Goal: Task Accomplishment & Management: Complete application form

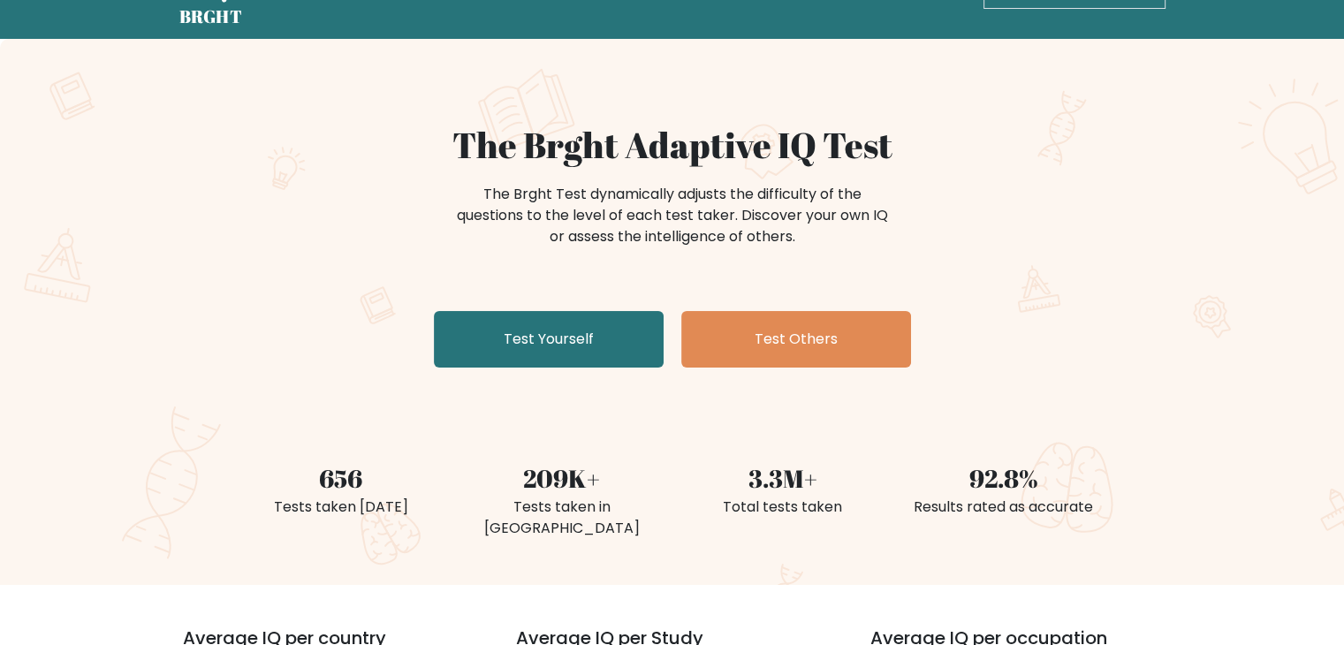
scroll to position [88, 0]
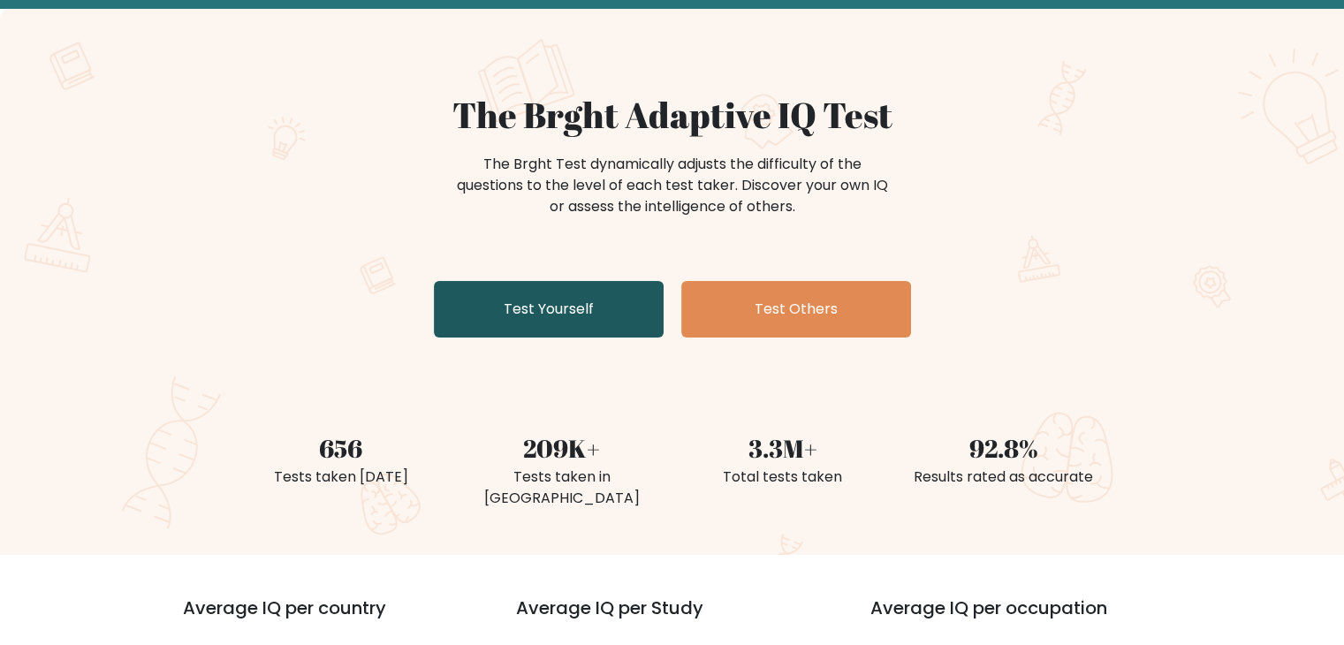
click at [580, 330] on link "Test Yourself" at bounding box center [549, 309] width 230 height 57
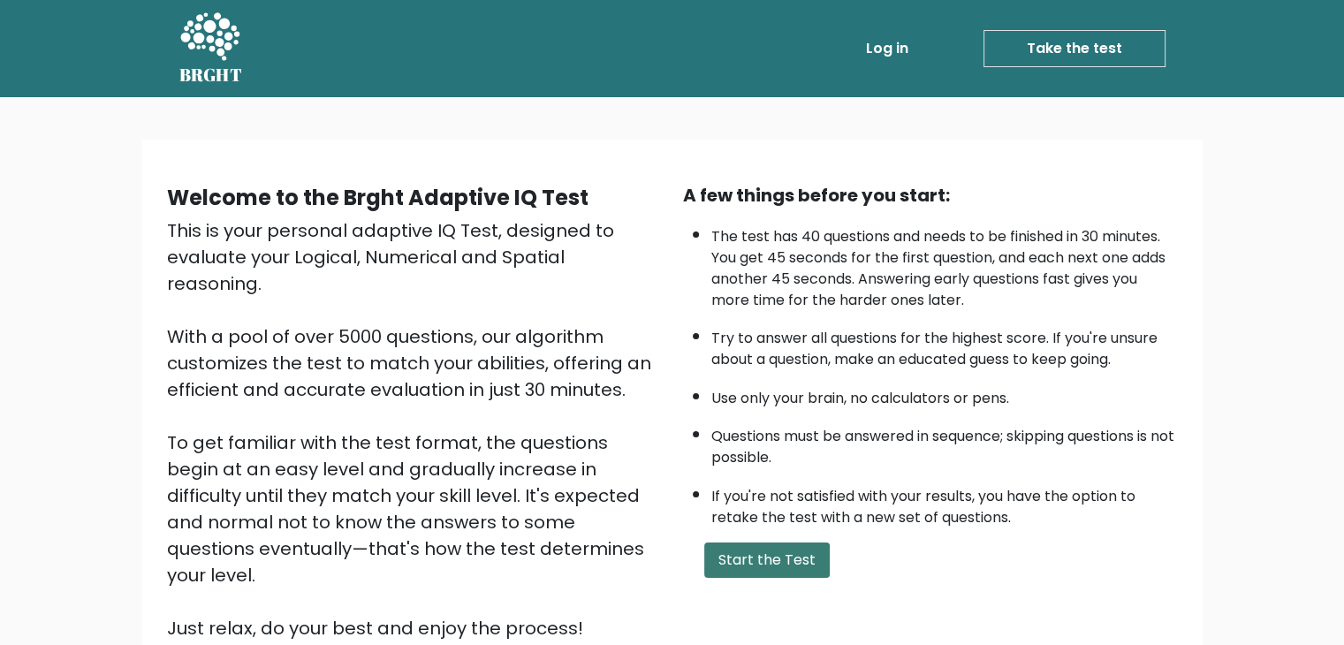
click at [758, 560] on button "Start the Test" at bounding box center [767, 560] width 126 height 35
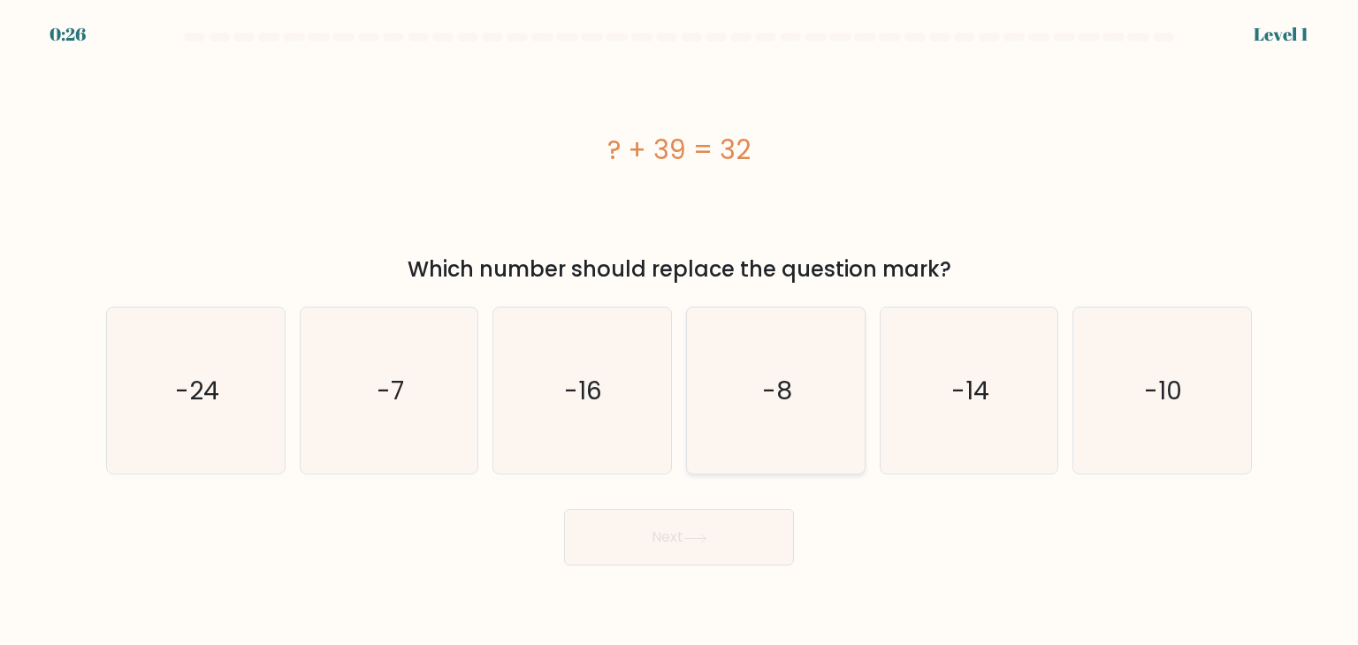
click at [785, 399] on text "-8" at bounding box center [777, 390] width 30 height 35
click at [680, 331] on input "d. -8" at bounding box center [679, 327] width 1 height 9
radio input "true"
click at [707, 543] on icon at bounding box center [695, 539] width 24 height 10
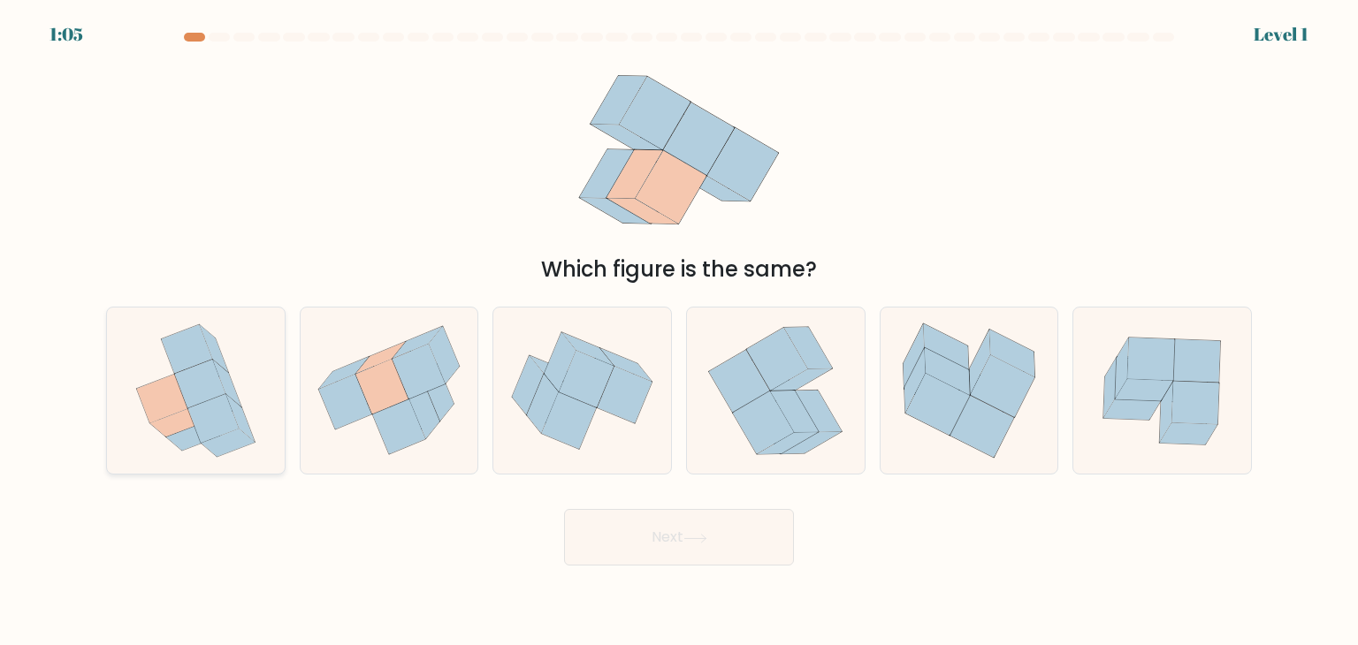
click at [197, 403] on icon at bounding box center [199, 384] width 51 height 49
click at [679, 331] on input "a." at bounding box center [679, 327] width 1 height 9
radio input "true"
click at [691, 537] on icon at bounding box center [695, 539] width 24 height 10
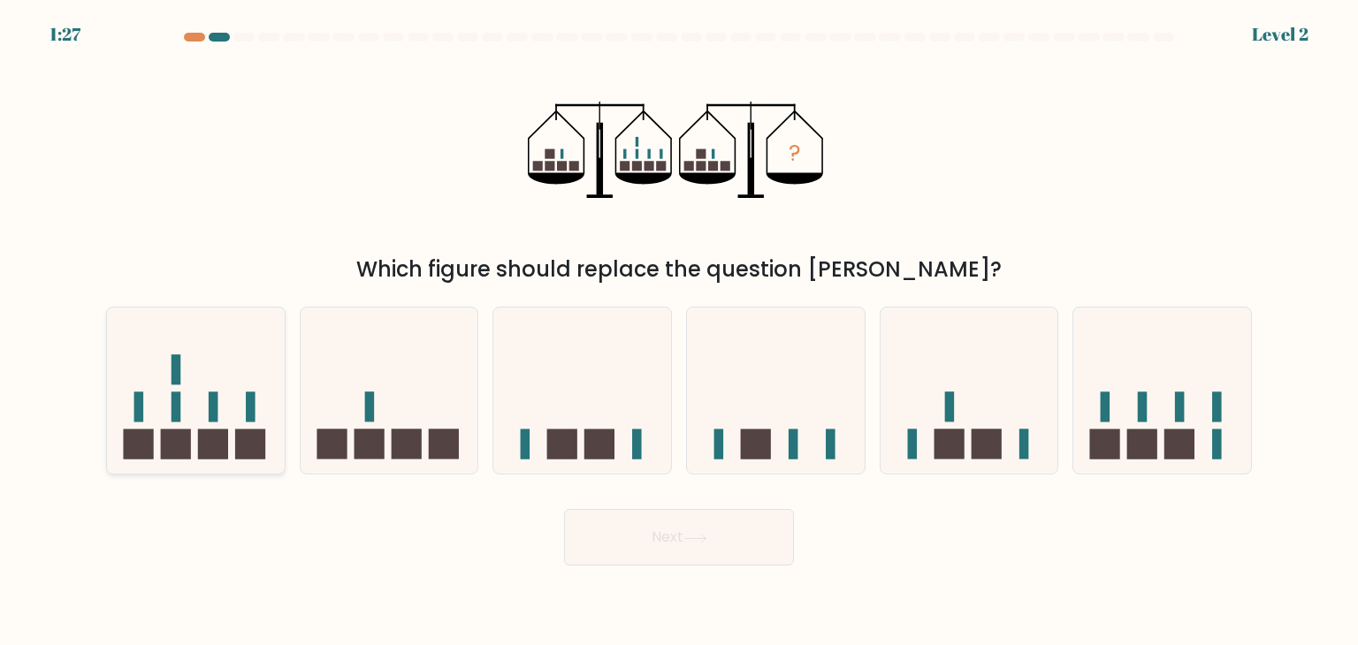
click at [213, 424] on icon at bounding box center [196, 390] width 178 height 147
click at [679, 331] on input "a." at bounding box center [679, 327] width 1 height 9
radio input "true"
click at [707, 523] on button "Next" at bounding box center [679, 537] width 230 height 57
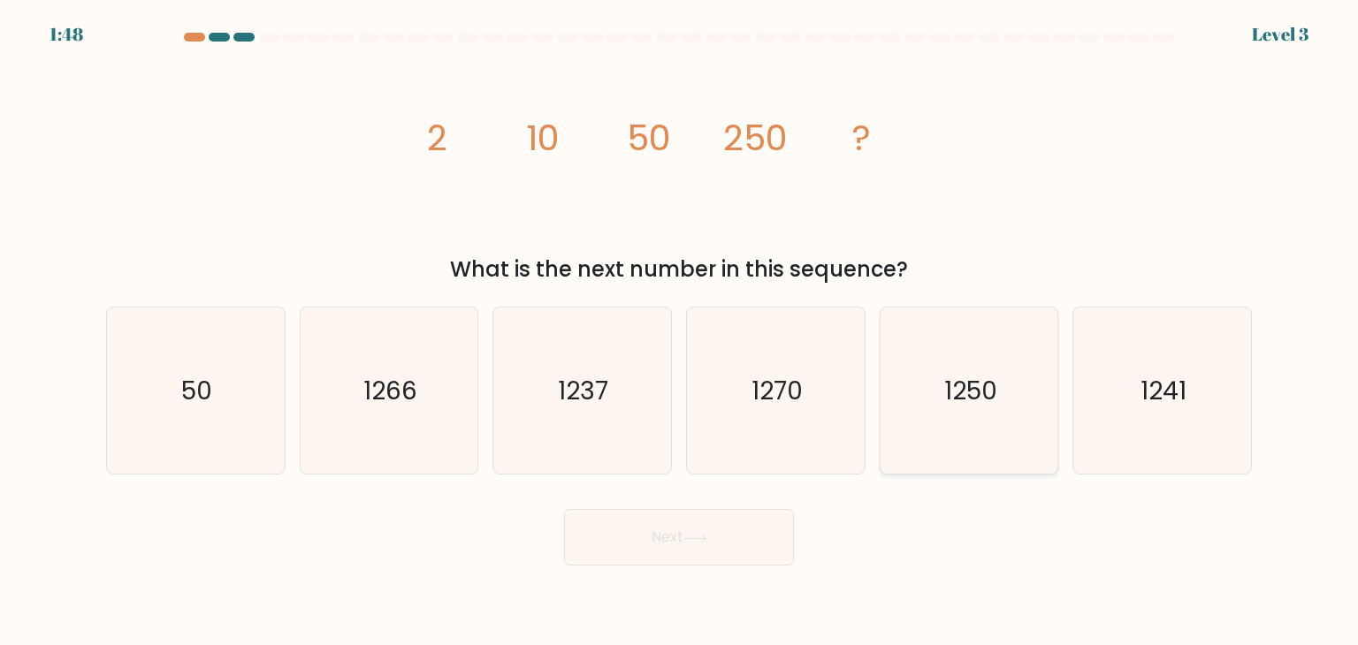
click at [970, 421] on icon "1250" at bounding box center [969, 391] width 166 height 166
click at [680, 331] on input "e. 1250" at bounding box center [679, 327] width 1 height 9
radio input "true"
click at [680, 545] on button "Next" at bounding box center [679, 537] width 230 height 57
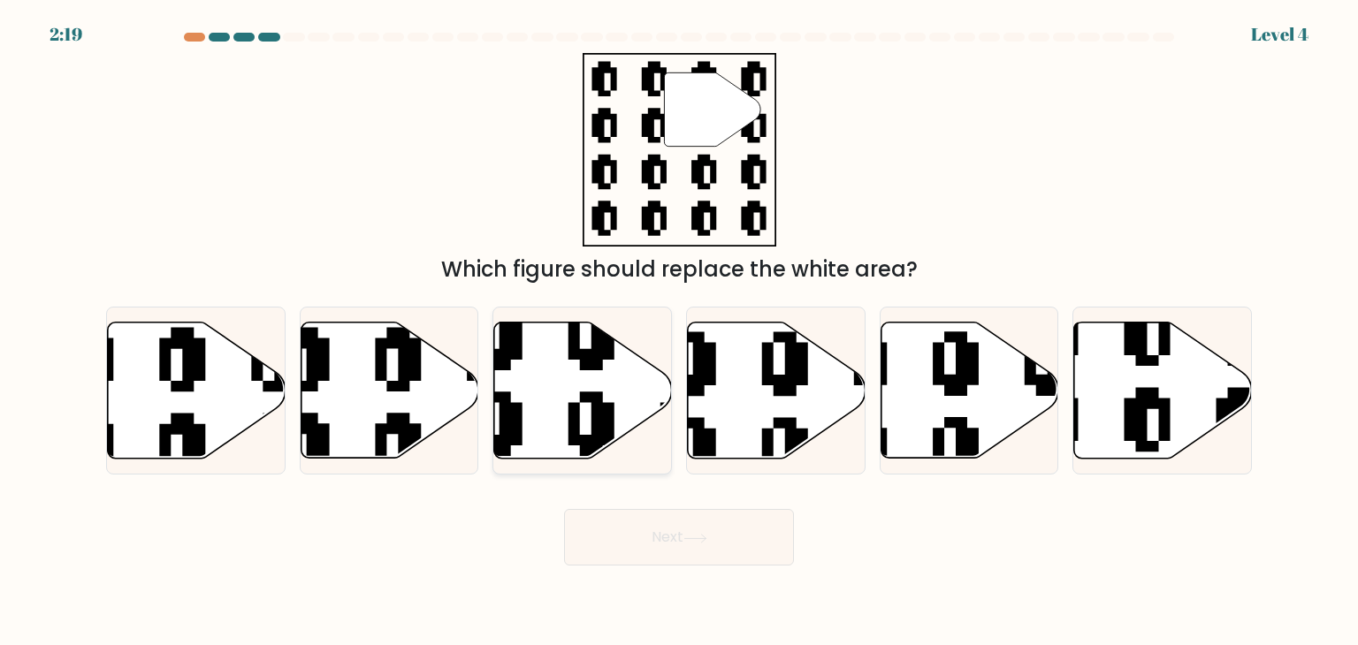
click at [580, 411] on icon at bounding box center [637, 467] width 322 height 322
click at [679, 331] on input "c." at bounding box center [679, 327] width 1 height 9
radio input "true"
click at [693, 552] on button "Next" at bounding box center [679, 537] width 230 height 57
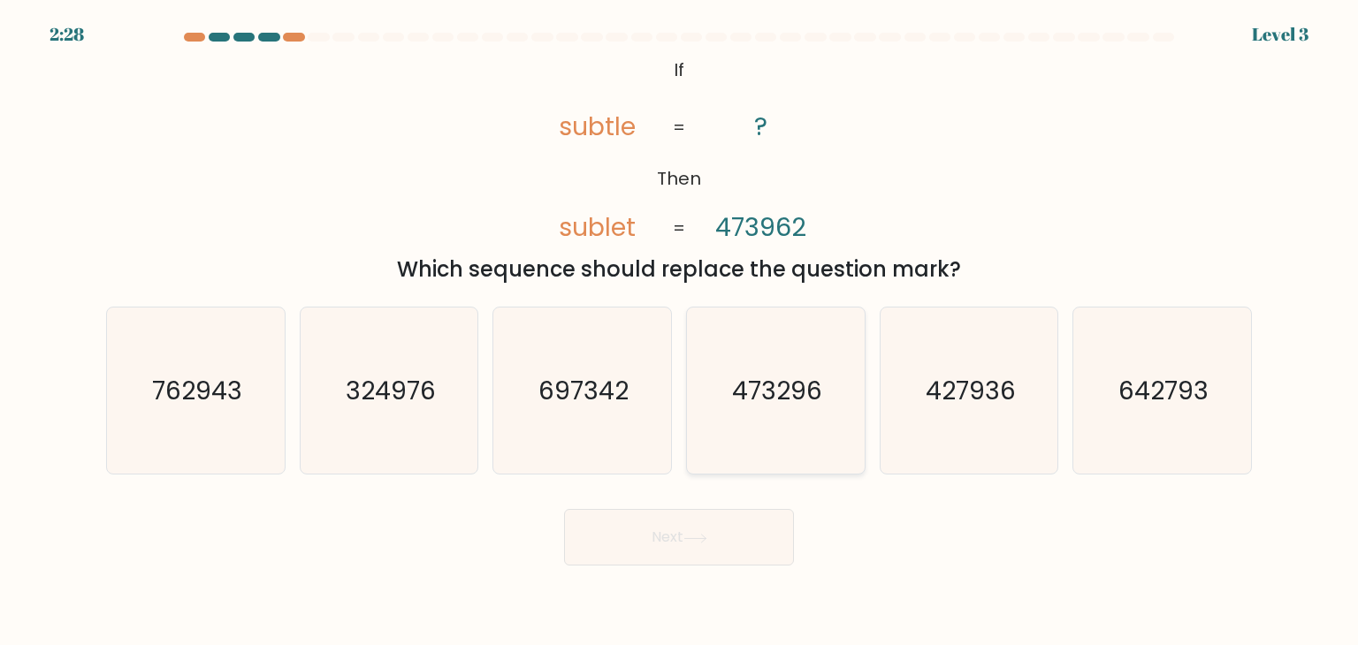
click at [781, 415] on icon "473296" at bounding box center [775, 391] width 166 height 166
click at [680, 331] on input "d. 473296" at bounding box center [679, 327] width 1 height 9
radio input "true"
click at [659, 539] on button "Next" at bounding box center [679, 537] width 230 height 57
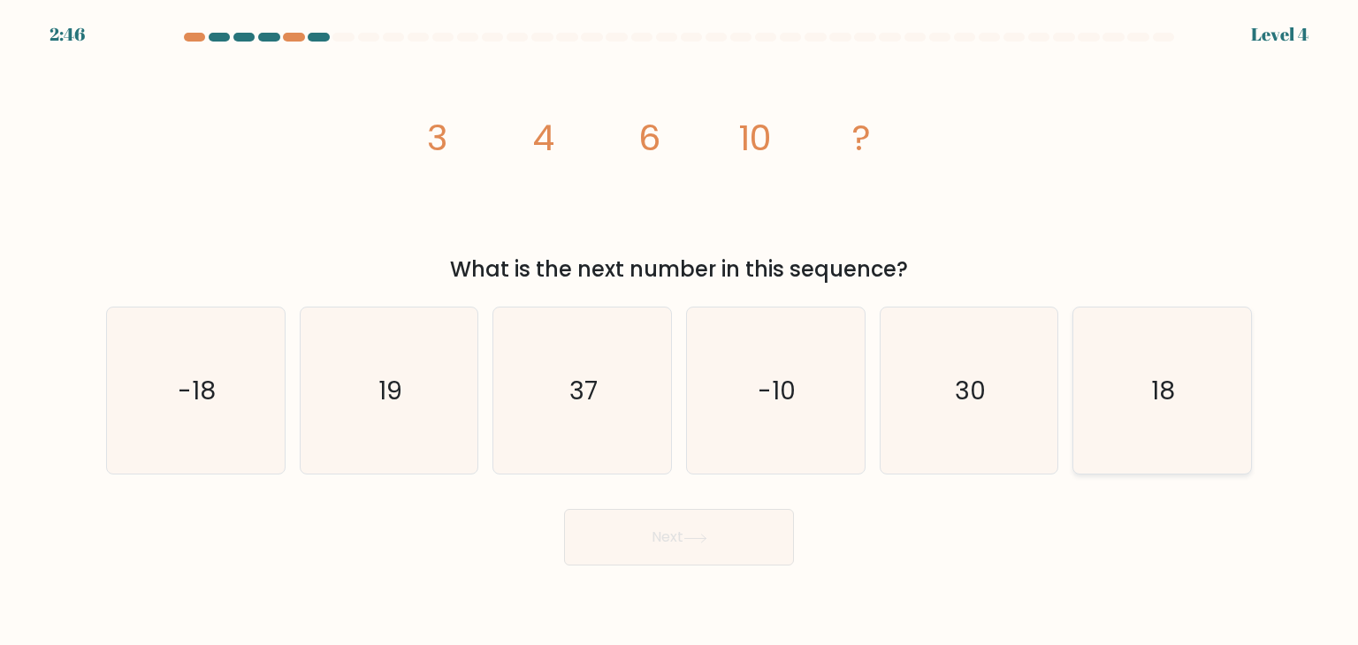
click at [1194, 393] on icon "18" at bounding box center [1161, 391] width 166 height 166
click at [680, 331] on input "f. 18" at bounding box center [679, 327] width 1 height 9
radio input "true"
click at [613, 541] on button "Next" at bounding box center [679, 537] width 230 height 57
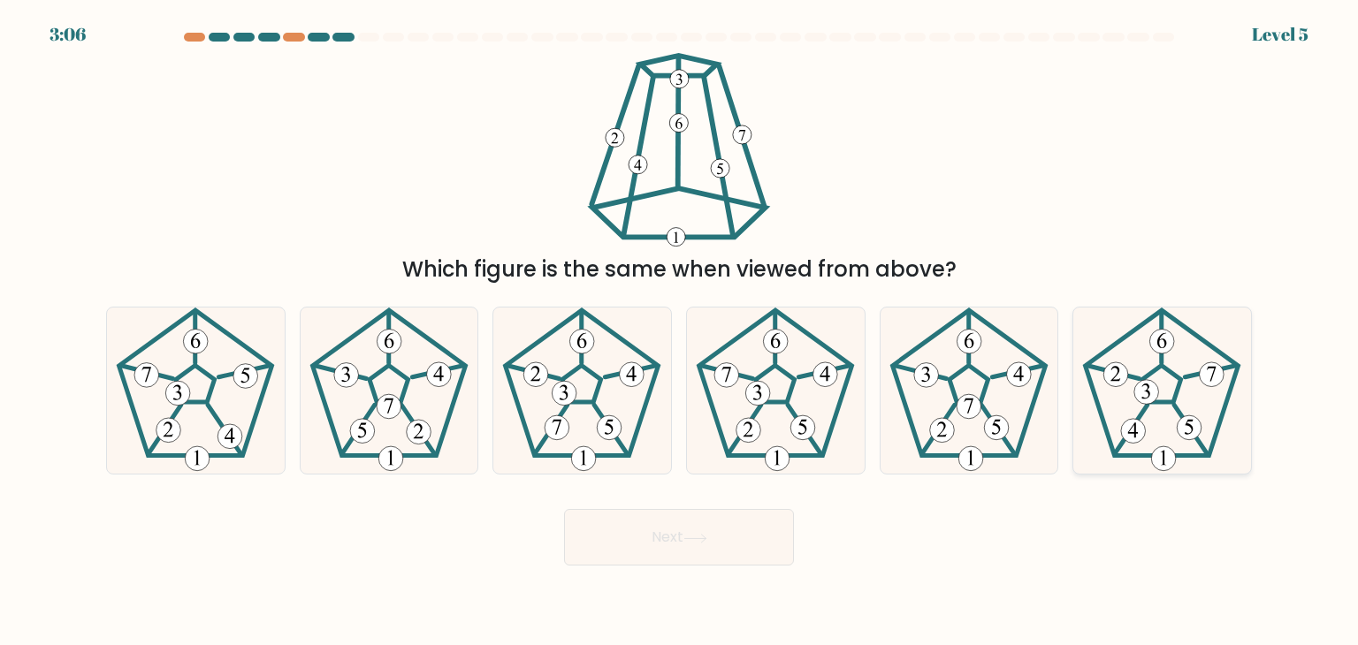
click at [1173, 407] on icon at bounding box center [1161, 391] width 166 height 166
click at [680, 331] on input "f." at bounding box center [679, 327] width 1 height 9
radio input "true"
click at [656, 540] on button "Next" at bounding box center [679, 537] width 230 height 57
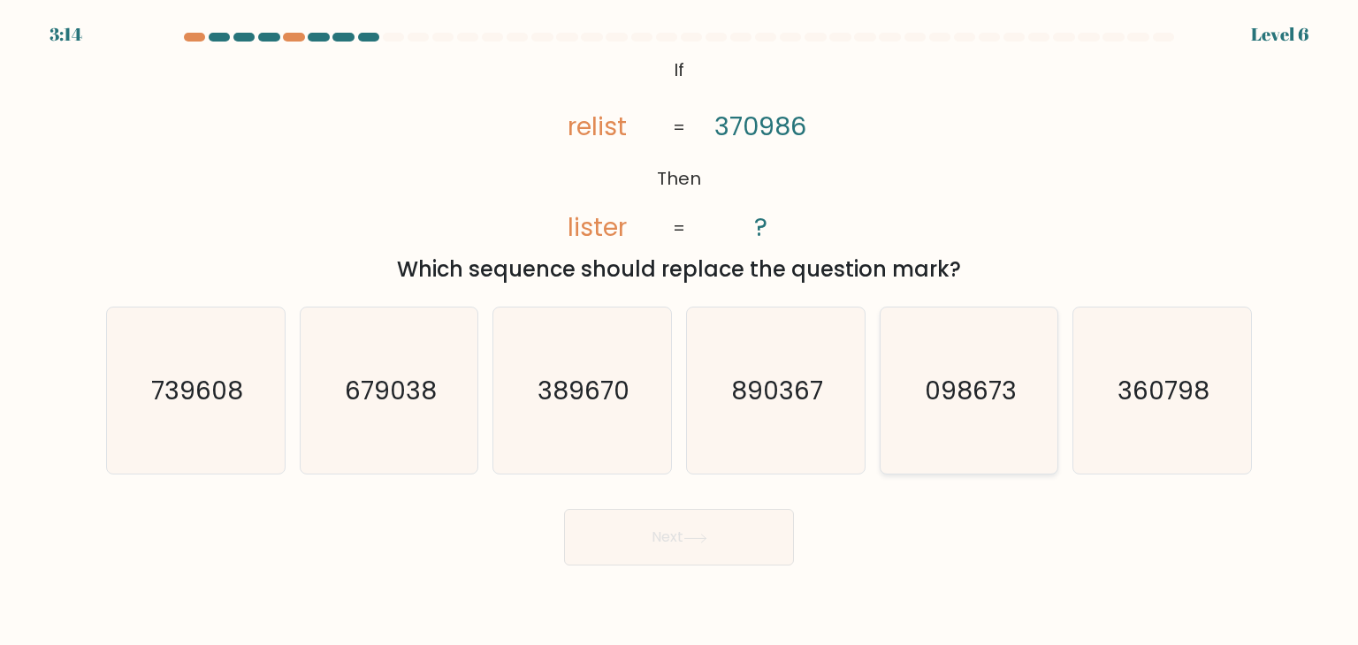
click at [992, 413] on icon "098673" at bounding box center [969, 391] width 166 height 166
click at [680, 331] on input "e. 098673" at bounding box center [679, 327] width 1 height 9
radio input "true"
click at [635, 540] on button "Next" at bounding box center [679, 537] width 230 height 57
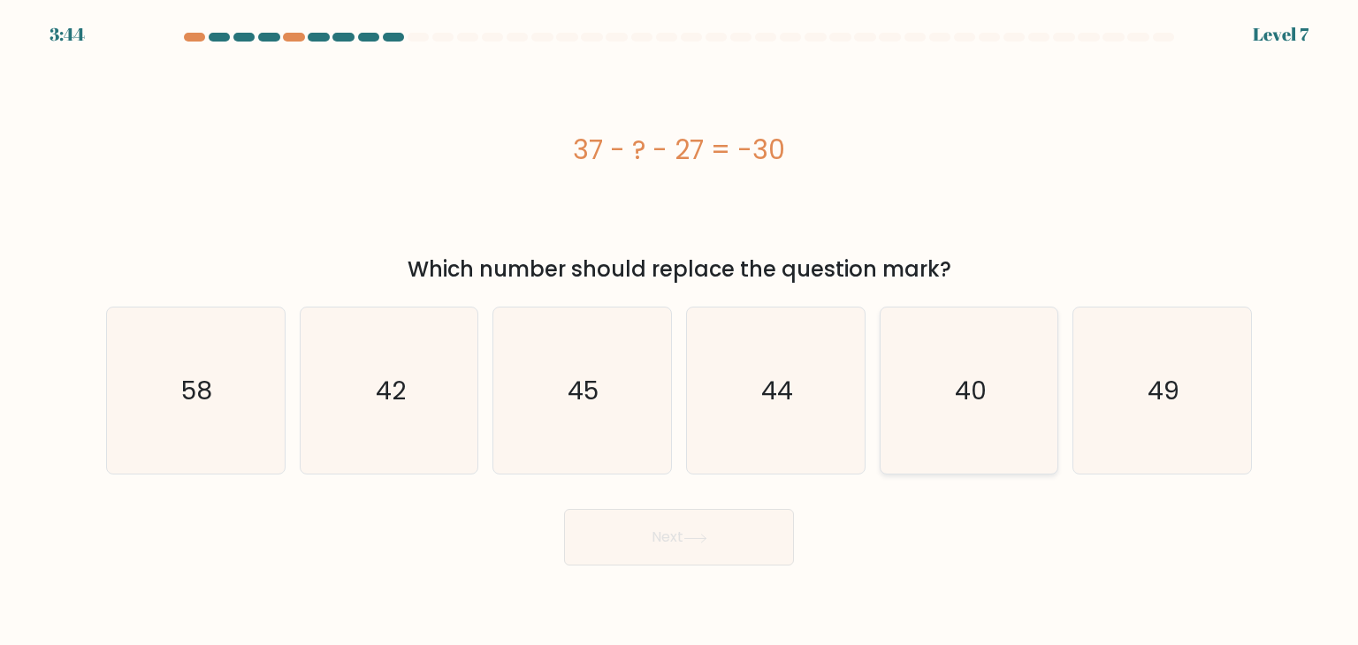
click at [976, 397] on text "40" at bounding box center [971, 390] width 32 height 35
click at [680, 331] on input "e. 40" at bounding box center [679, 327] width 1 height 9
radio input "true"
drag, startPoint x: 411, startPoint y: 418, endPoint x: 419, endPoint y: 413, distance: 9.6
click at [411, 416] on icon "42" at bounding box center [389, 391] width 166 height 166
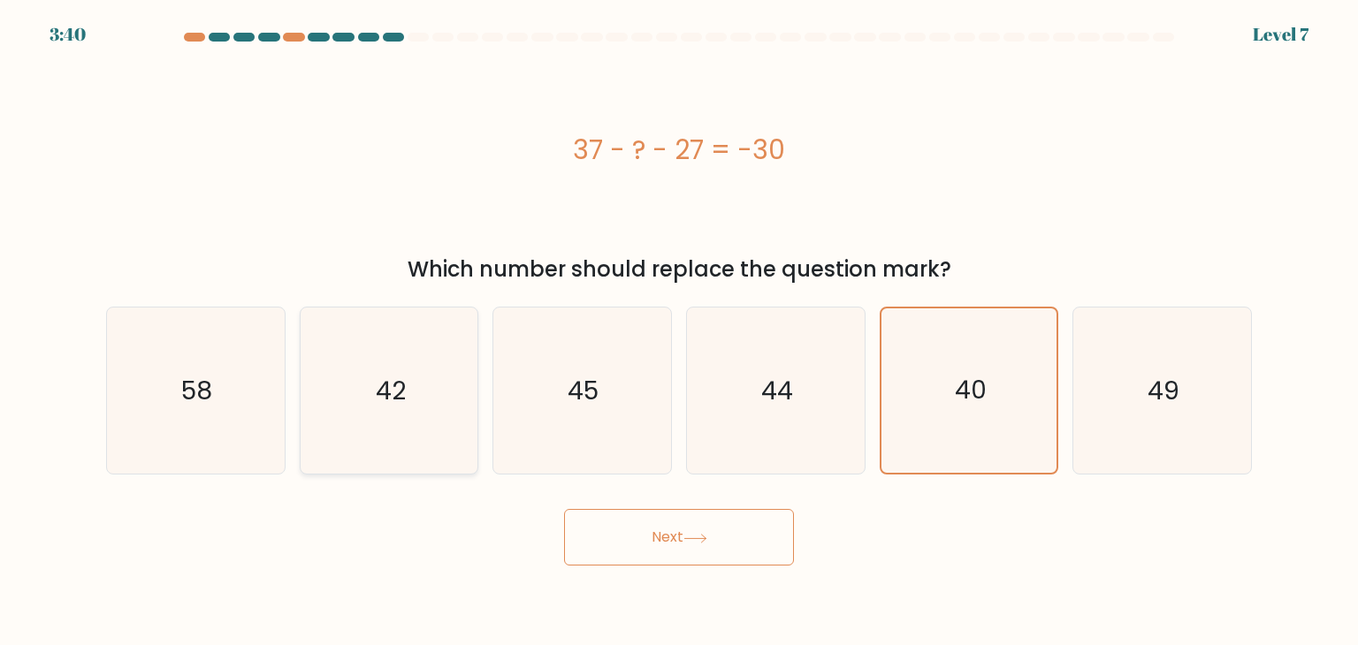
click at [679, 331] on input "b. 42" at bounding box center [679, 327] width 1 height 9
radio input "true"
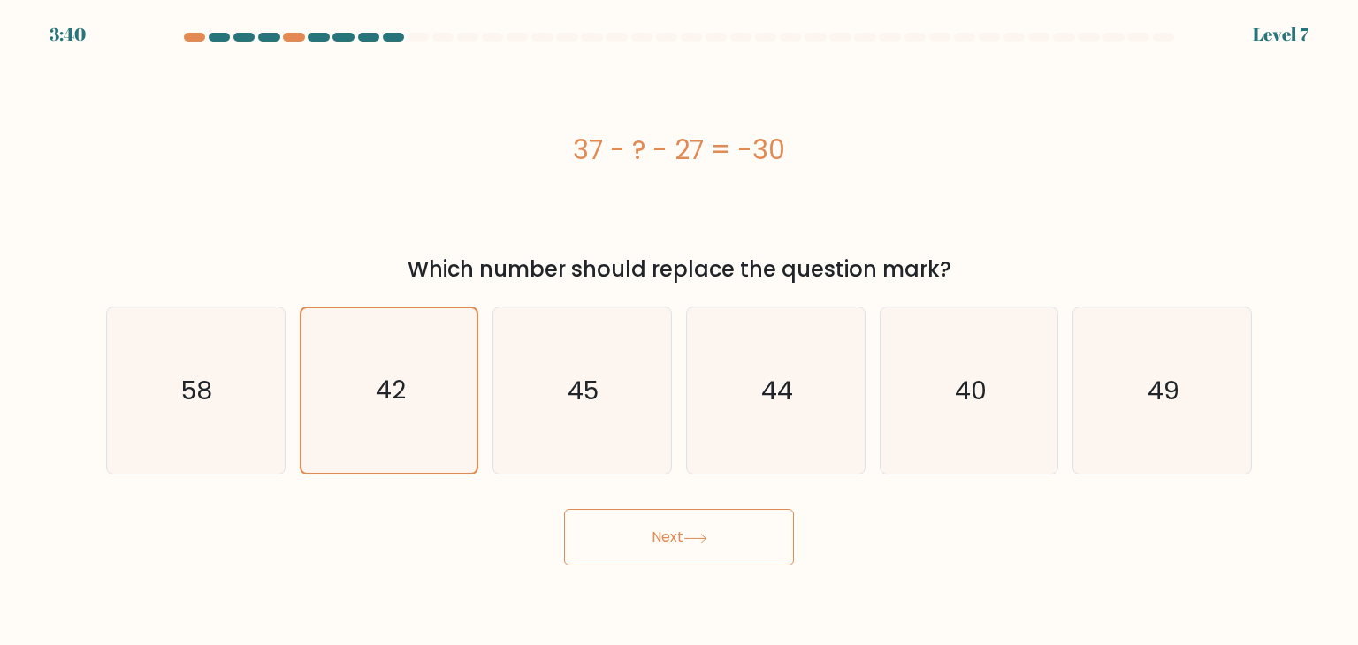
click at [696, 539] on icon at bounding box center [695, 539] width 24 height 10
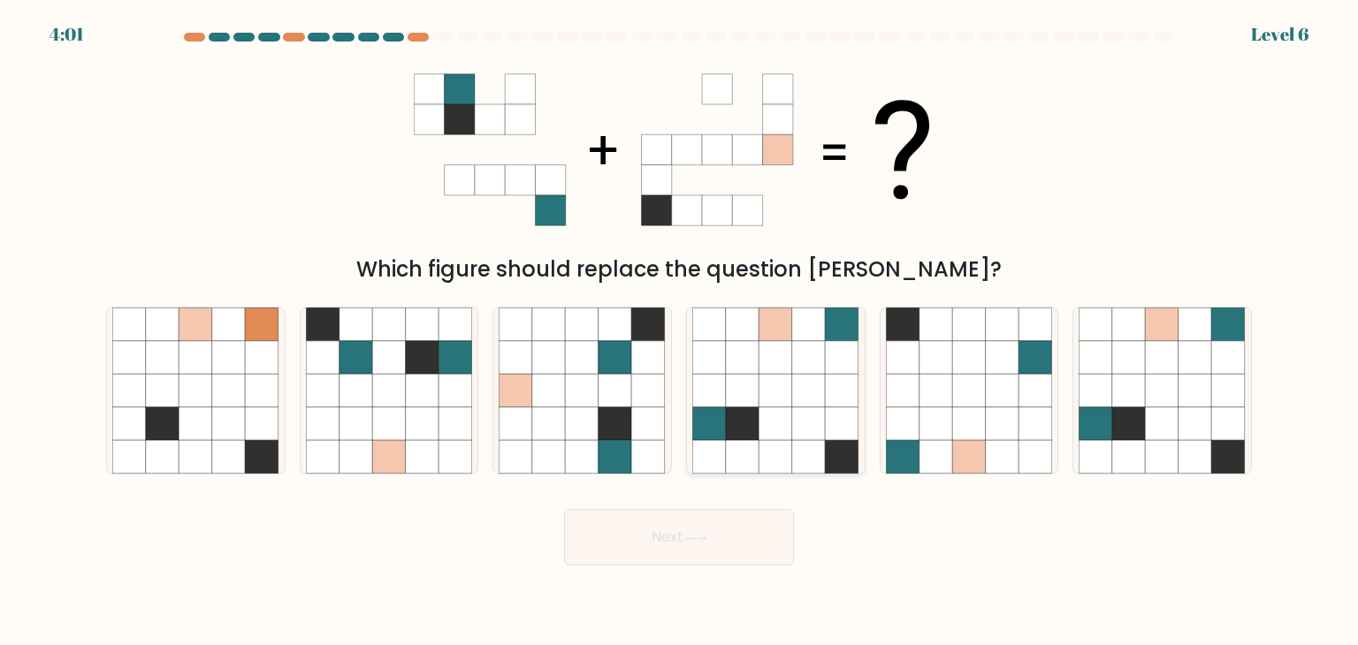
click at [780, 318] on icon at bounding box center [776, 325] width 34 height 34
click at [680, 323] on input "d." at bounding box center [679, 327] width 1 height 9
radio input "true"
click at [759, 539] on button "Next" at bounding box center [679, 537] width 230 height 57
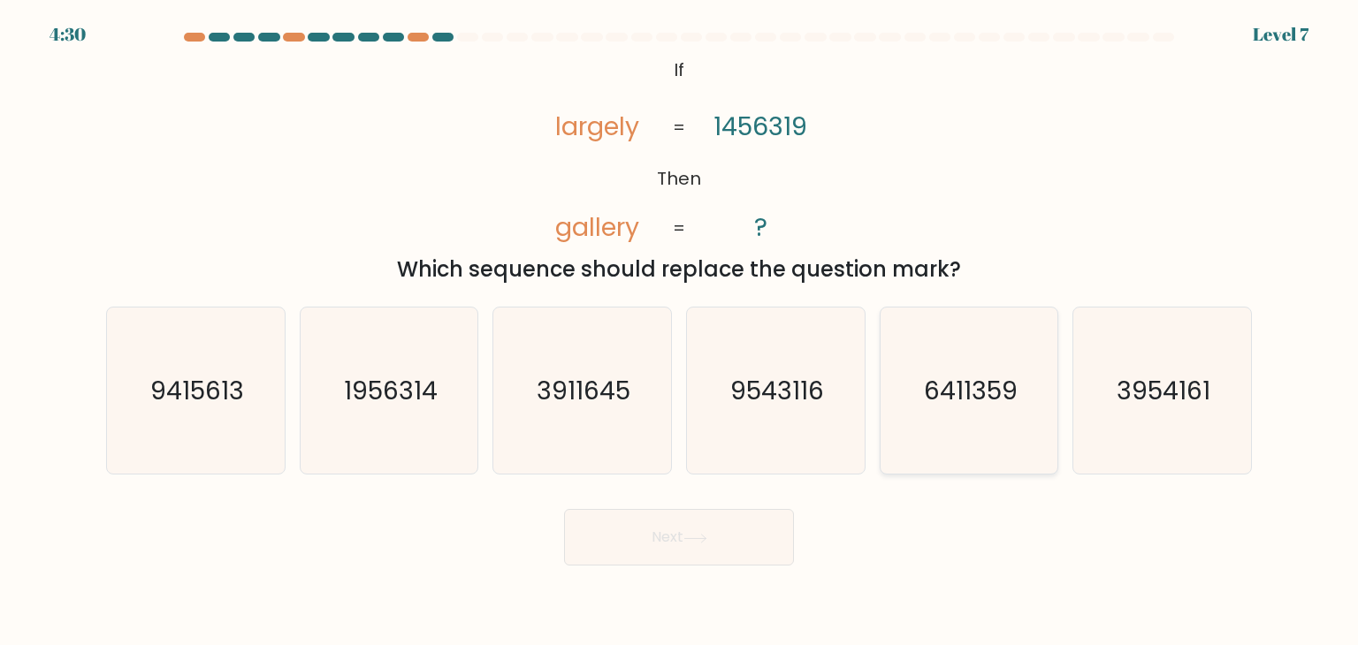
click at [940, 388] on text "6411359" at bounding box center [971, 390] width 94 height 35
click at [680, 331] on input "e. 6411359" at bounding box center [679, 327] width 1 height 9
radio input "true"
click at [684, 555] on button "Next" at bounding box center [679, 537] width 230 height 57
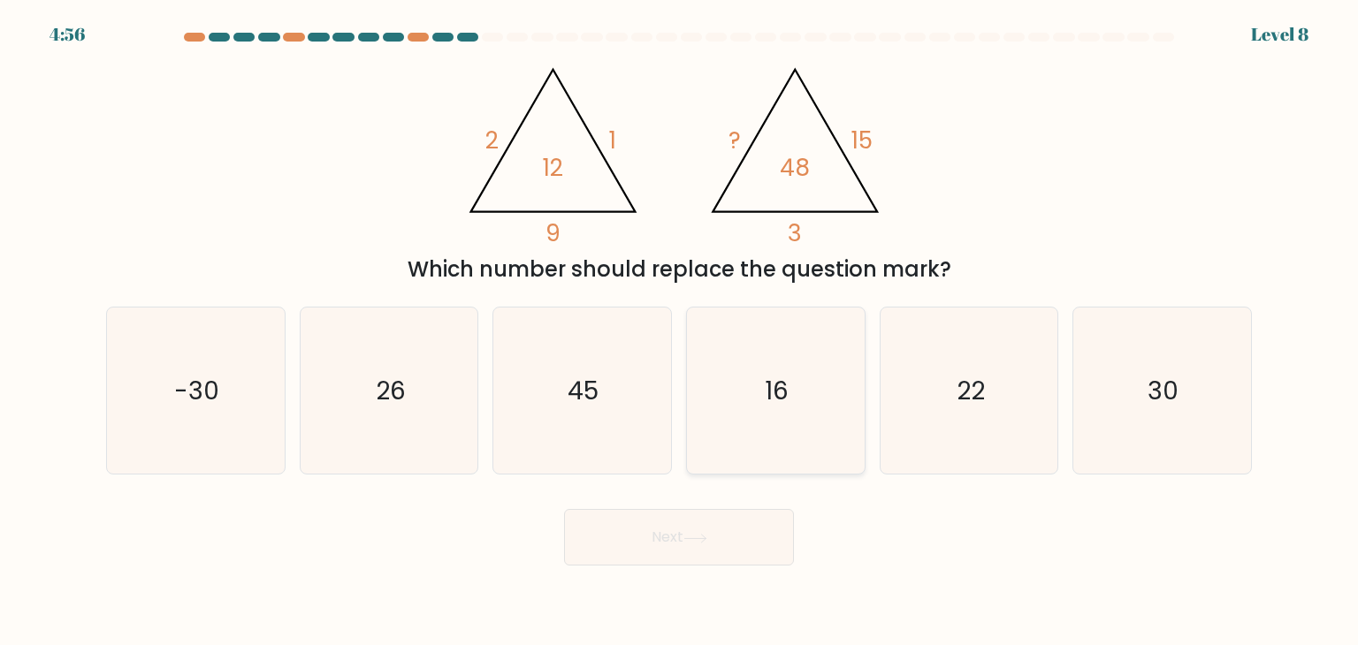
click at [785, 372] on icon "16" at bounding box center [775, 391] width 166 height 166
click at [680, 331] on input "d. 16" at bounding box center [679, 327] width 1 height 9
radio input "true"
click at [691, 545] on button "Next" at bounding box center [679, 537] width 230 height 57
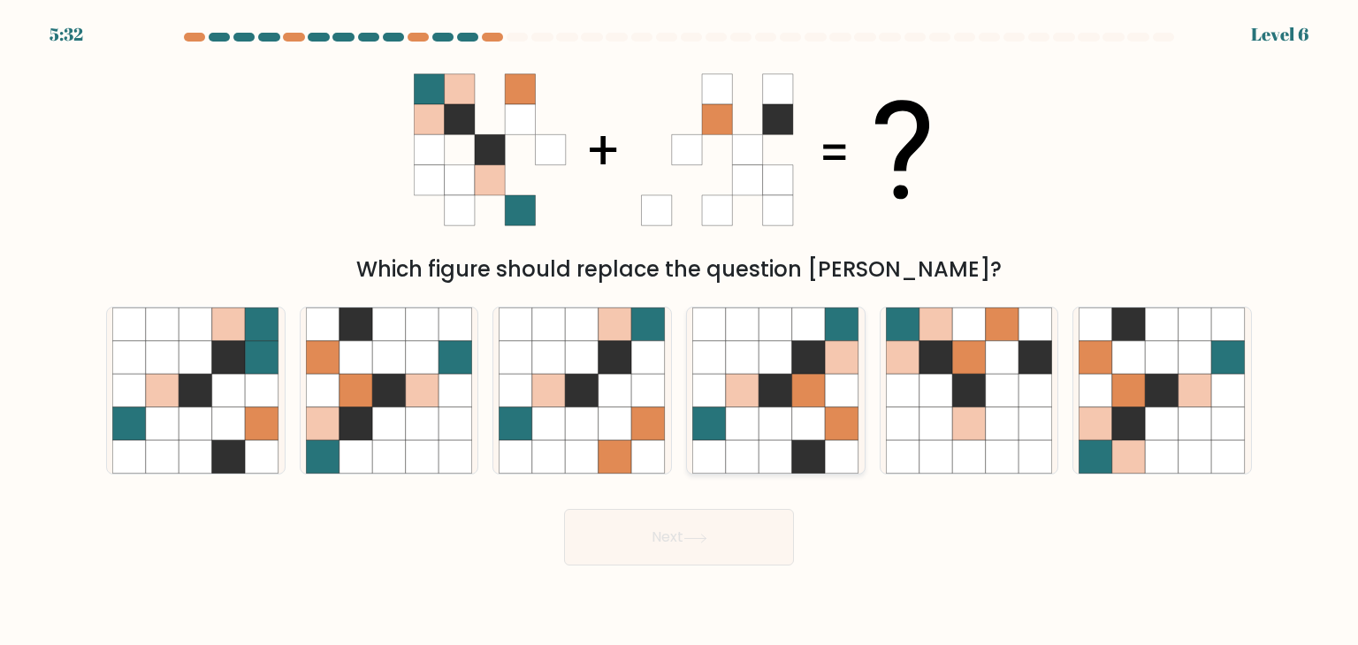
click at [806, 379] on icon at bounding box center [809, 391] width 34 height 34
click at [680, 331] on input "d." at bounding box center [679, 327] width 1 height 9
radio input "true"
click at [720, 542] on button "Next" at bounding box center [679, 537] width 230 height 57
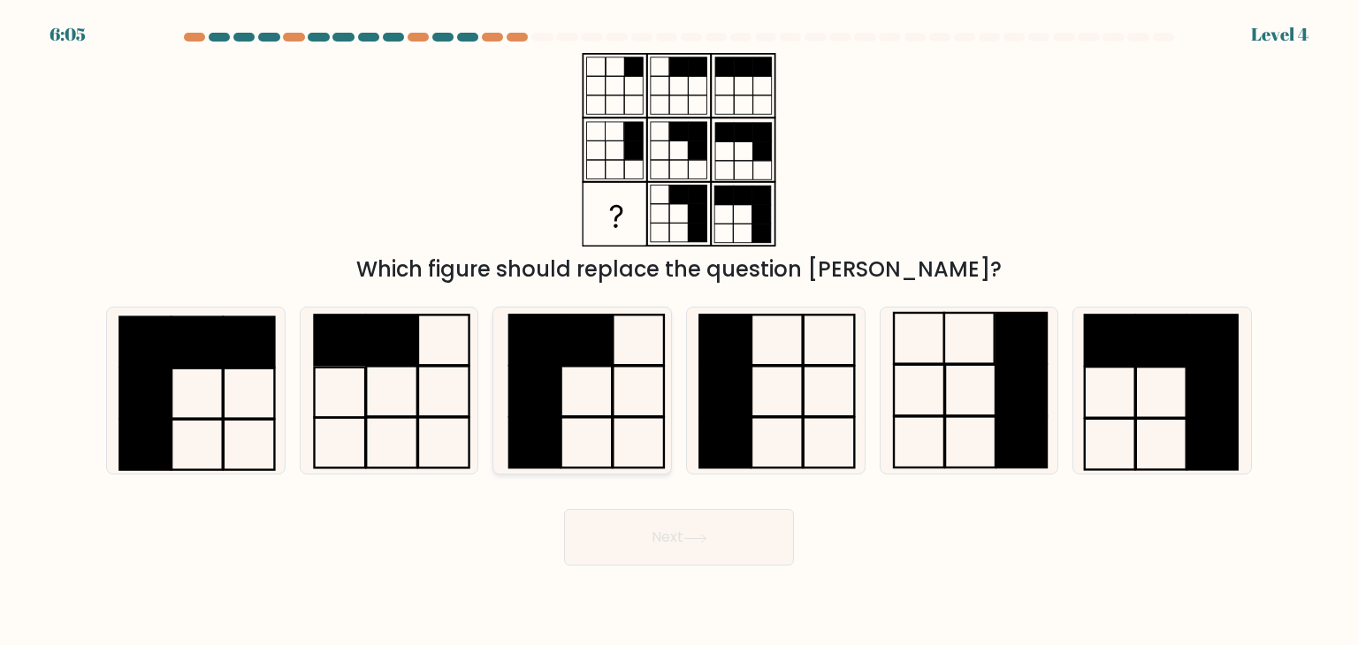
click at [559, 415] on rect at bounding box center [534, 391] width 51 height 50
click at [679, 331] on input "c." at bounding box center [679, 327] width 1 height 9
radio input "true"
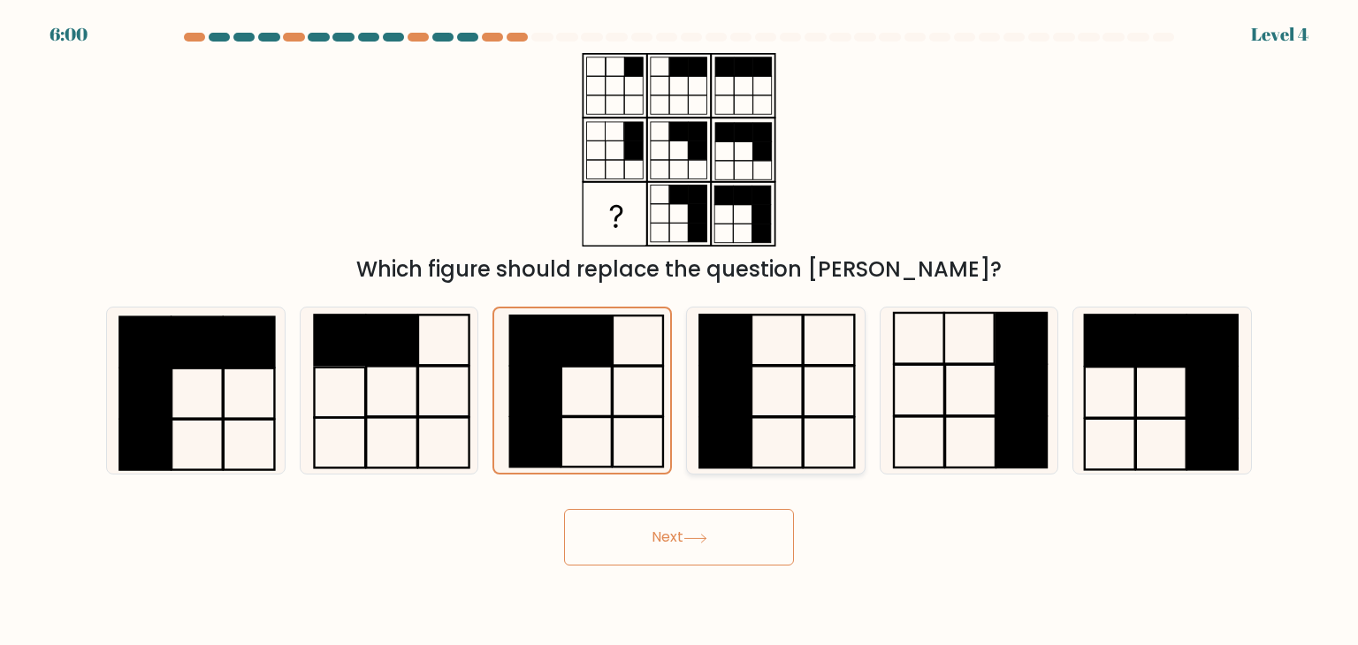
click at [704, 430] on rect at bounding box center [724, 443] width 51 height 50
click at [680, 331] on input "d." at bounding box center [679, 327] width 1 height 9
radio input "true"
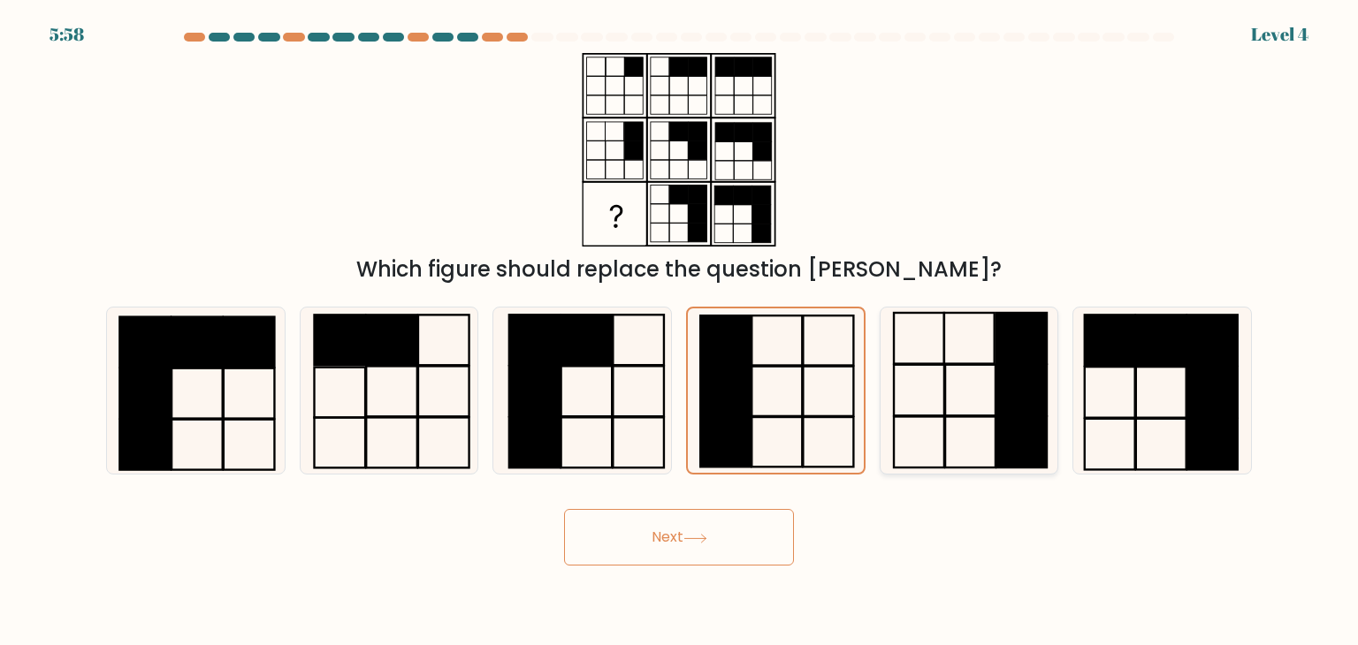
click at [1001, 388] on rect at bounding box center [1021, 390] width 50 height 51
click at [680, 331] on input "e." at bounding box center [679, 327] width 1 height 9
radio input "true"
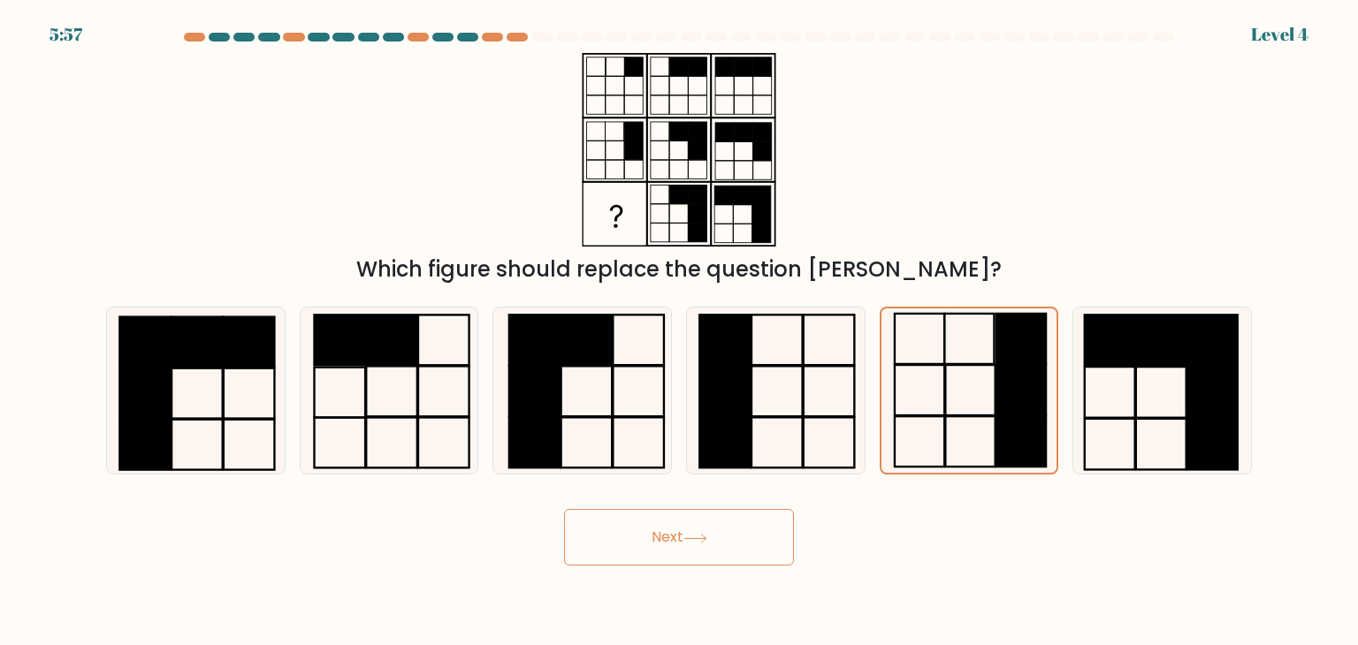
click at [704, 530] on button "Next" at bounding box center [679, 537] width 230 height 57
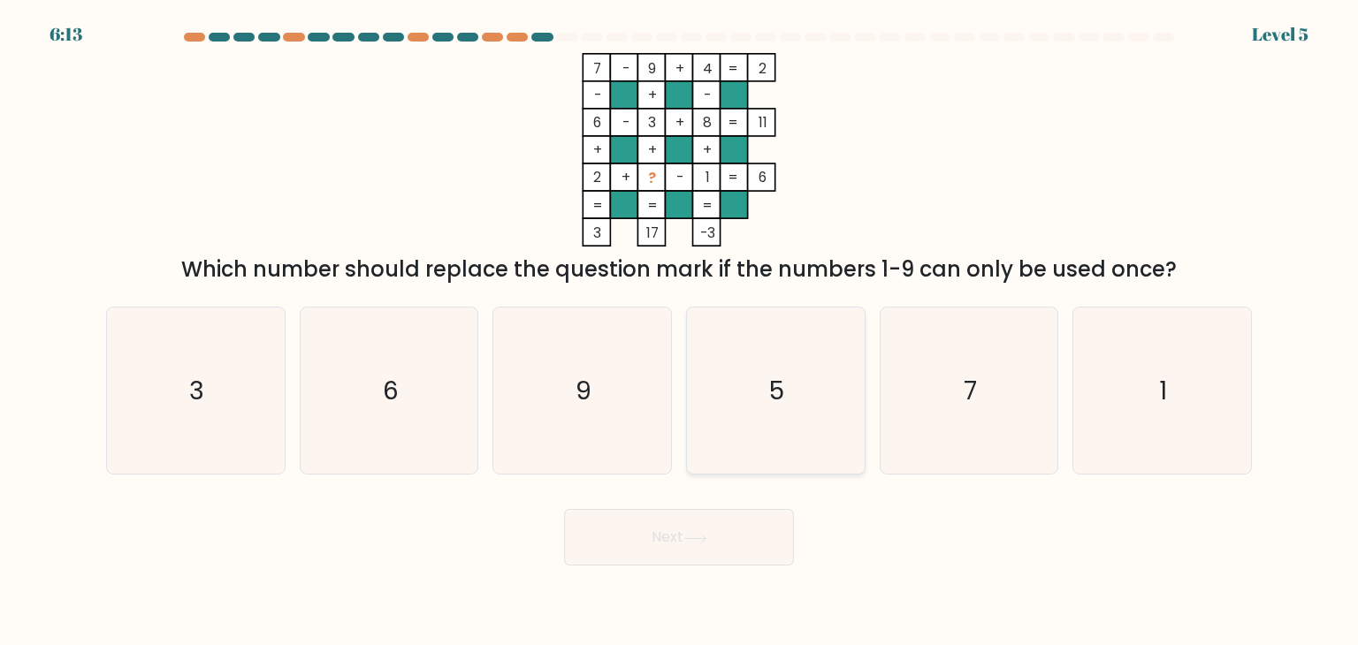
click at [766, 374] on icon "5" at bounding box center [775, 391] width 166 height 166
click at [680, 331] on input "d. 5" at bounding box center [679, 327] width 1 height 9
radio input "true"
click at [713, 552] on button "Next" at bounding box center [679, 537] width 230 height 57
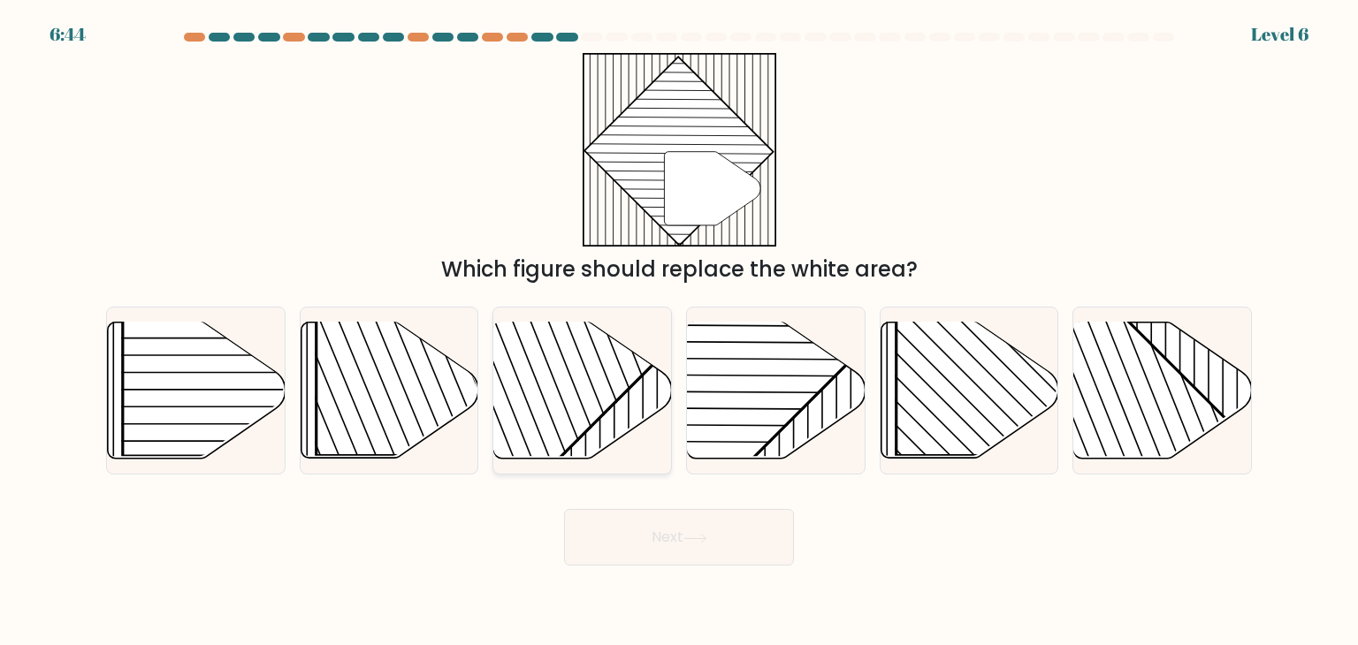
click at [562, 407] on rect at bounding box center [520, 321] width 348 height 348
click at [679, 331] on input "c." at bounding box center [679, 327] width 1 height 9
radio input "true"
click at [834, 394] on icon at bounding box center [777, 391] width 178 height 136
click at [680, 331] on input "d." at bounding box center [679, 327] width 1 height 9
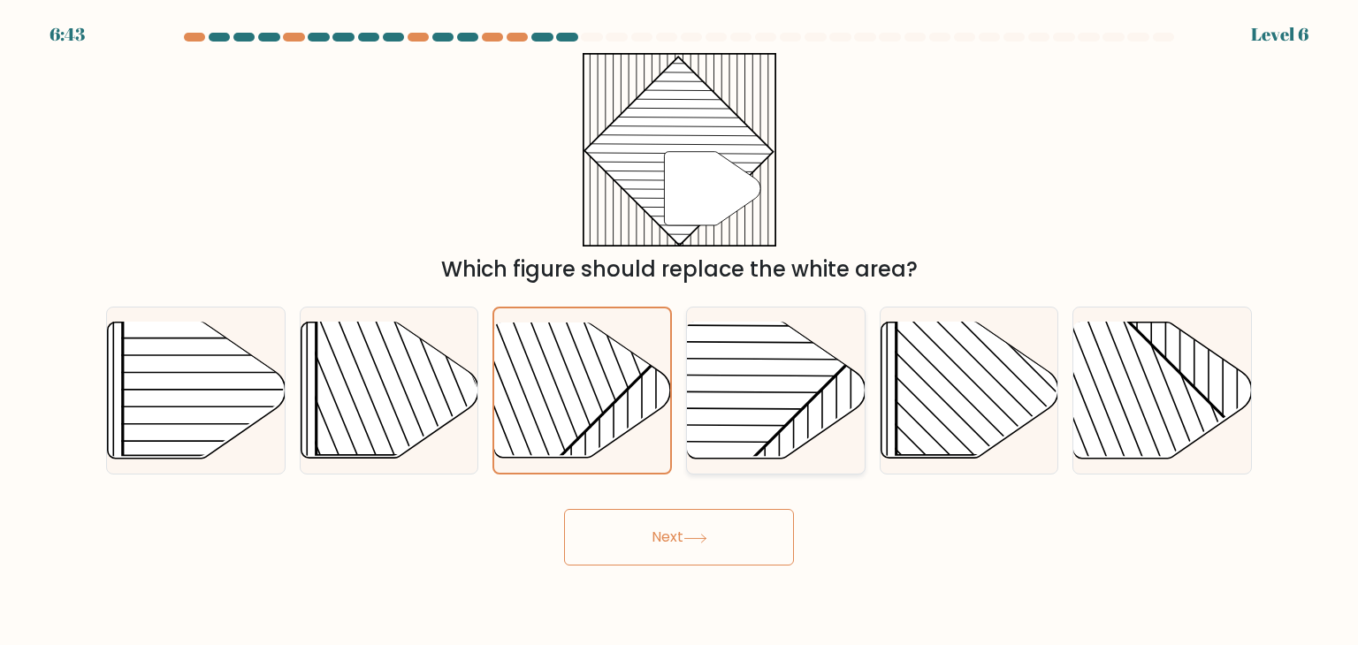
radio input "true"
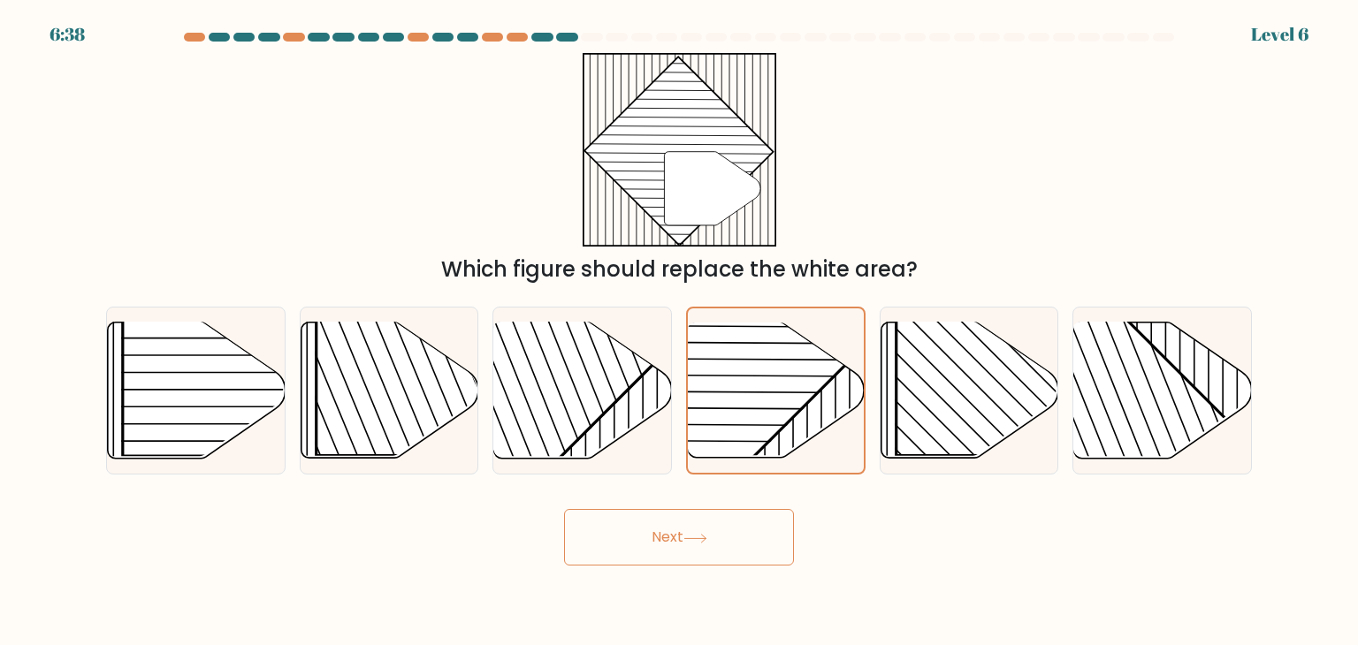
click at [695, 535] on icon at bounding box center [695, 539] width 24 height 10
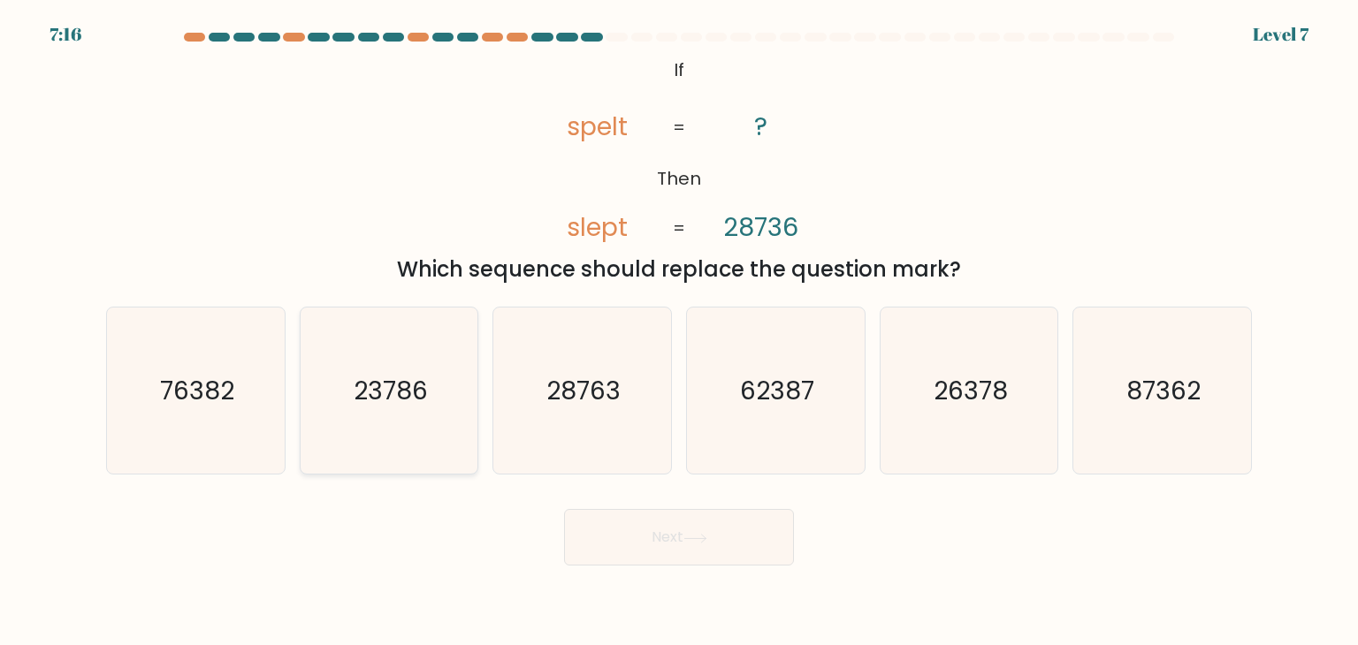
click at [357, 370] on icon "23786" at bounding box center [389, 391] width 166 height 166
click at [679, 331] on input "b. 23786" at bounding box center [679, 327] width 1 height 9
radio input "true"
click at [705, 534] on icon at bounding box center [695, 539] width 24 height 10
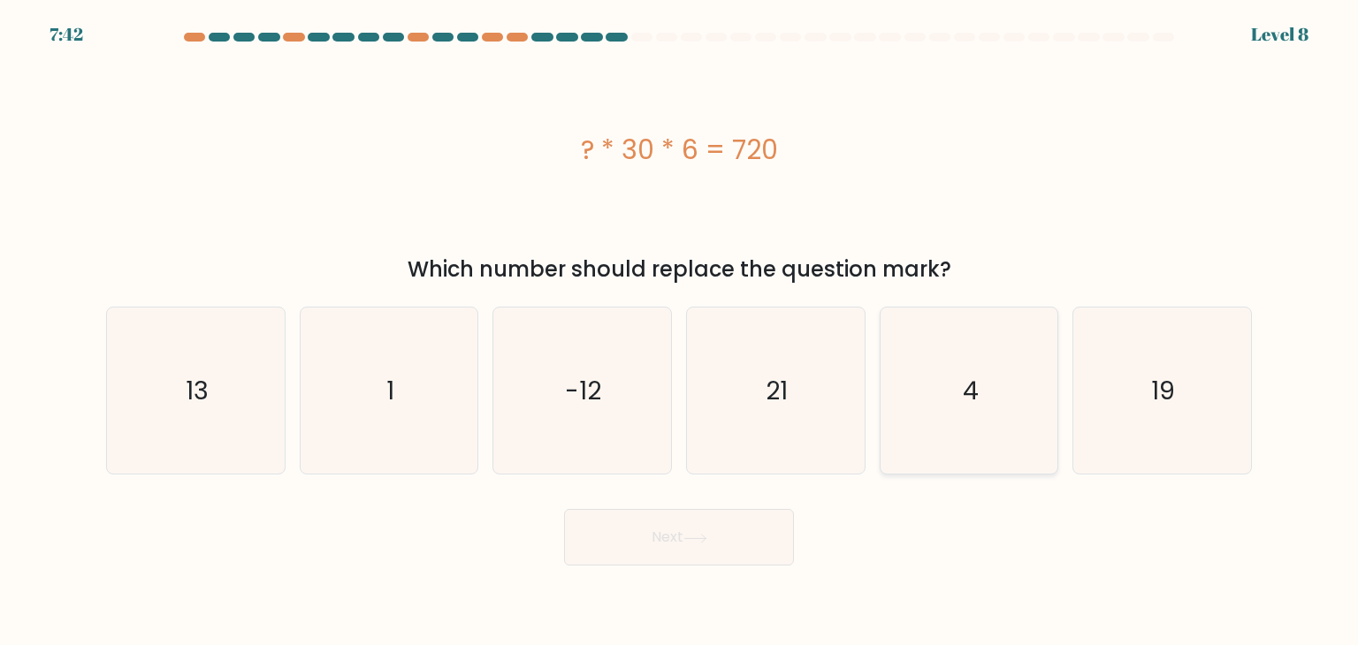
click at [988, 461] on icon "4" at bounding box center [969, 391] width 166 height 166
click at [680, 331] on input "e. 4" at bounding box center [679, 327] width 1 height 9
radio input "true"
click at [668, 553] on button "Next" at bounding box center [679, 537] width 230 height 57
click at [669, 550] on button "Next" at bounding box center [679, 537] width 230 height 57
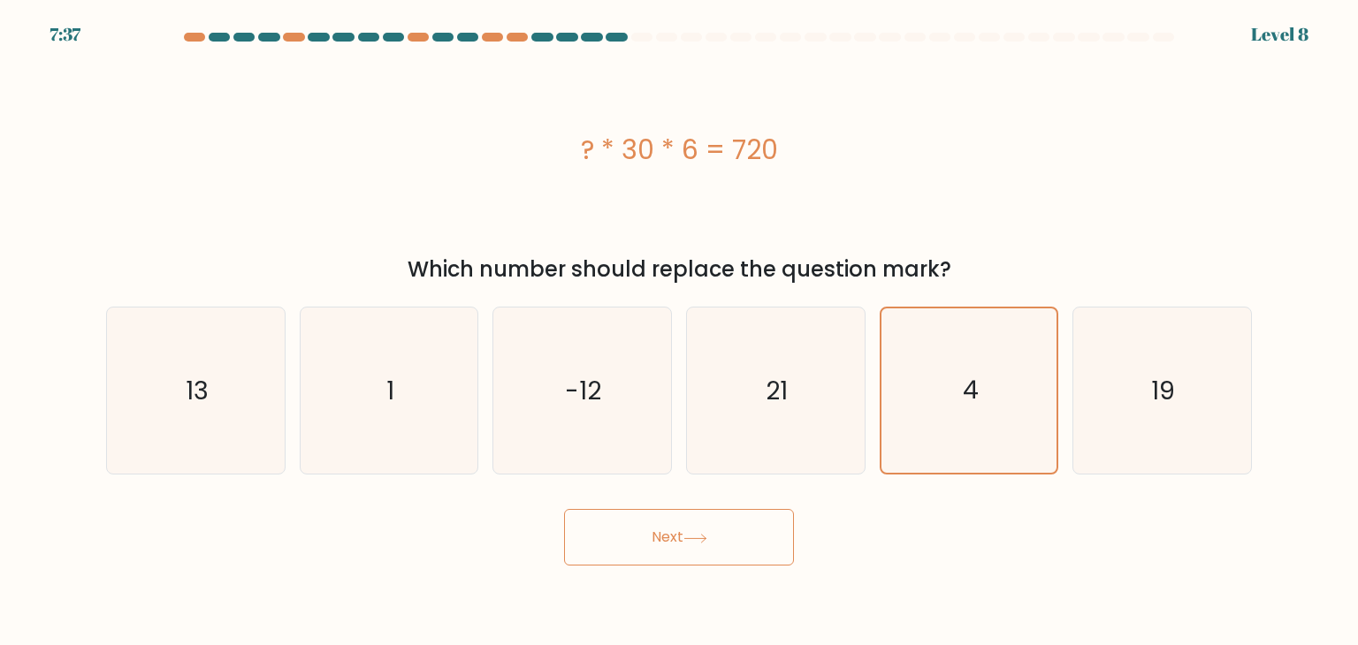
click at [716, 531] on button "Next" at bounding box center [679, 537] width 230 height 57
click at [645, 542] on button "Next" at bounding box center [679, 537] width 230 height 57
click at [647, 540] on button "Next" at bounding box center [679, 537] width 230 height 57
click at [650, 538] on button "Next" at bounding box center [679, 537] width 230 height 57
click at [736, 524] on button "Next" at bounding box center [679, 537] width 230 height 57
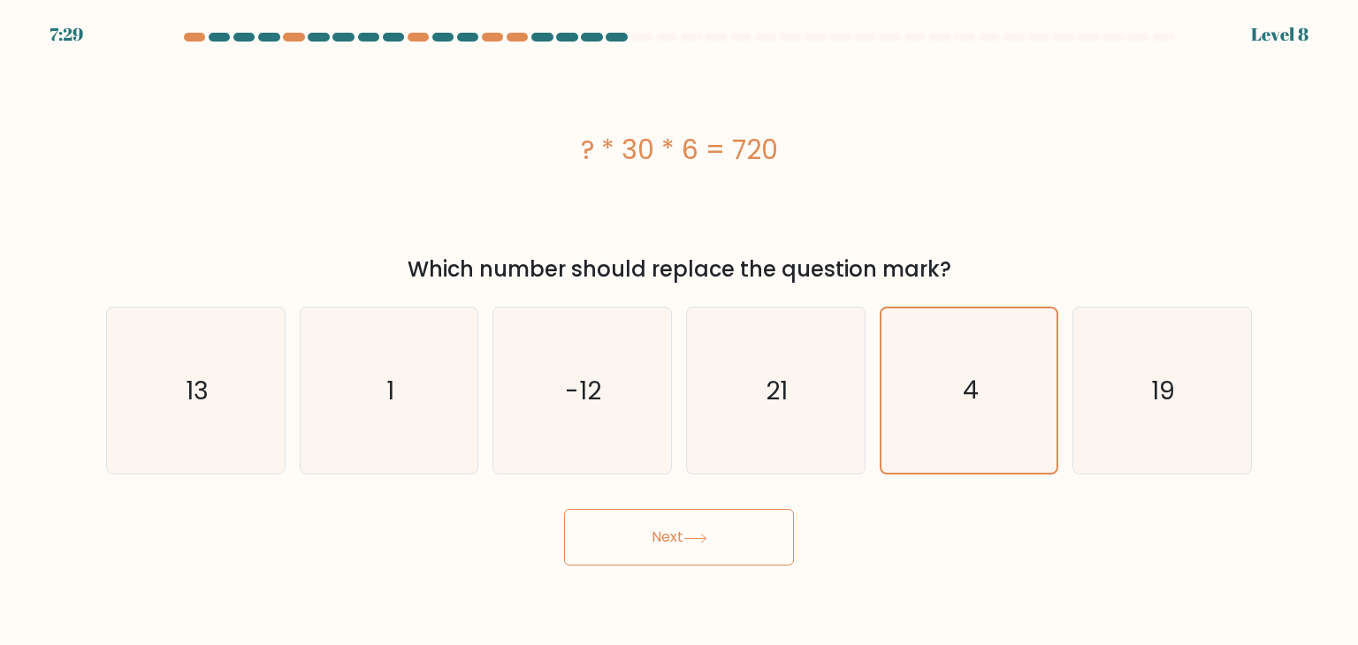
click at [916, 295] on div "a. 13 b. 1 c." at bounding box center [679, 384] width 1160 height 182
click at [711, 524] on button "Next" at bounding box center [679, 537] width 230 height 57
drag, startPoint x: 668, startPoint y: 549, endPoint x: 634, endPoint y: 549, distance: 34.5
click at [634, 549] on button "Next" at bounding box center [679, 537] width 230 height 57
click at [666, 539] on button "Next" at bounding box center [679, 537] width 230 height 57
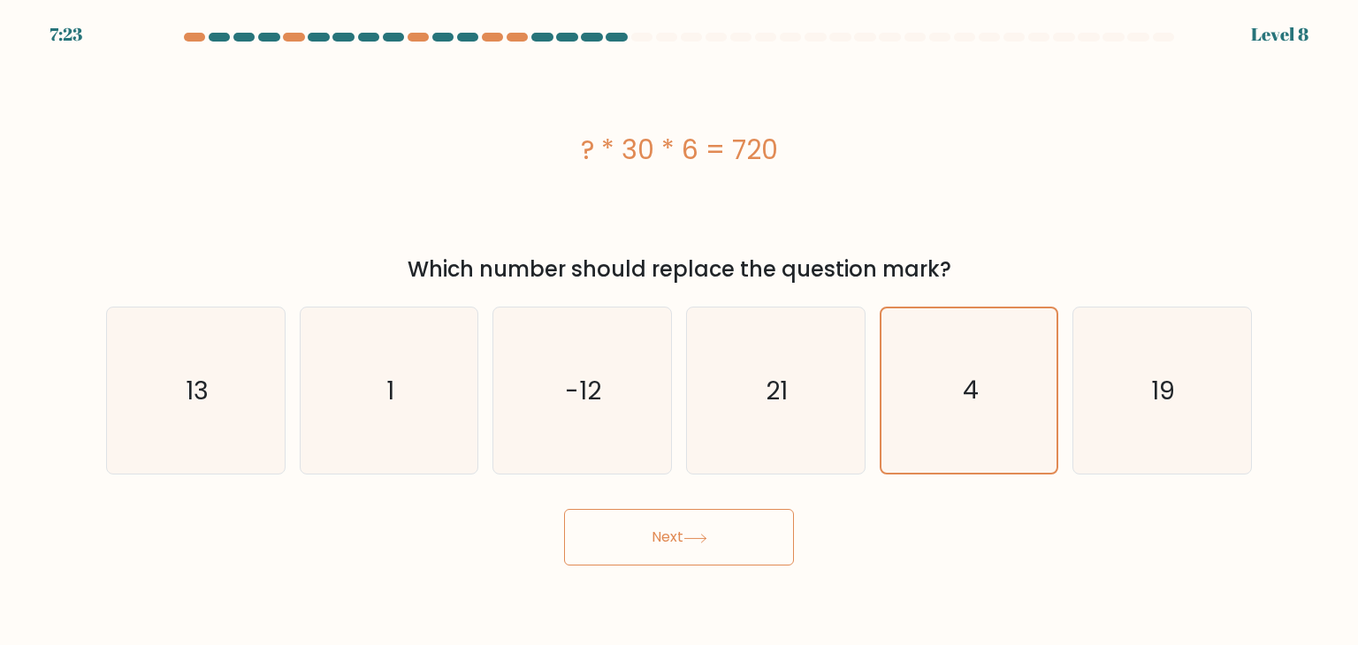
click at [705, 537] on icon at bounding box center [695, 539] width 24 height 10
click at [728, 552] on button "Next" at bounding box center [679, 537] width 230 height 57
click at [732, 543] on button "Next" at bounding box center [679, 537] width 230 height 57
drag, startPoint x: 704, startPoint y: 536, endPoint x: 759, endPoint y: 421, distance: 127.7
click at [756, 436] on form "a. 1" at bounding box center [679, 299] width 1358 height 533
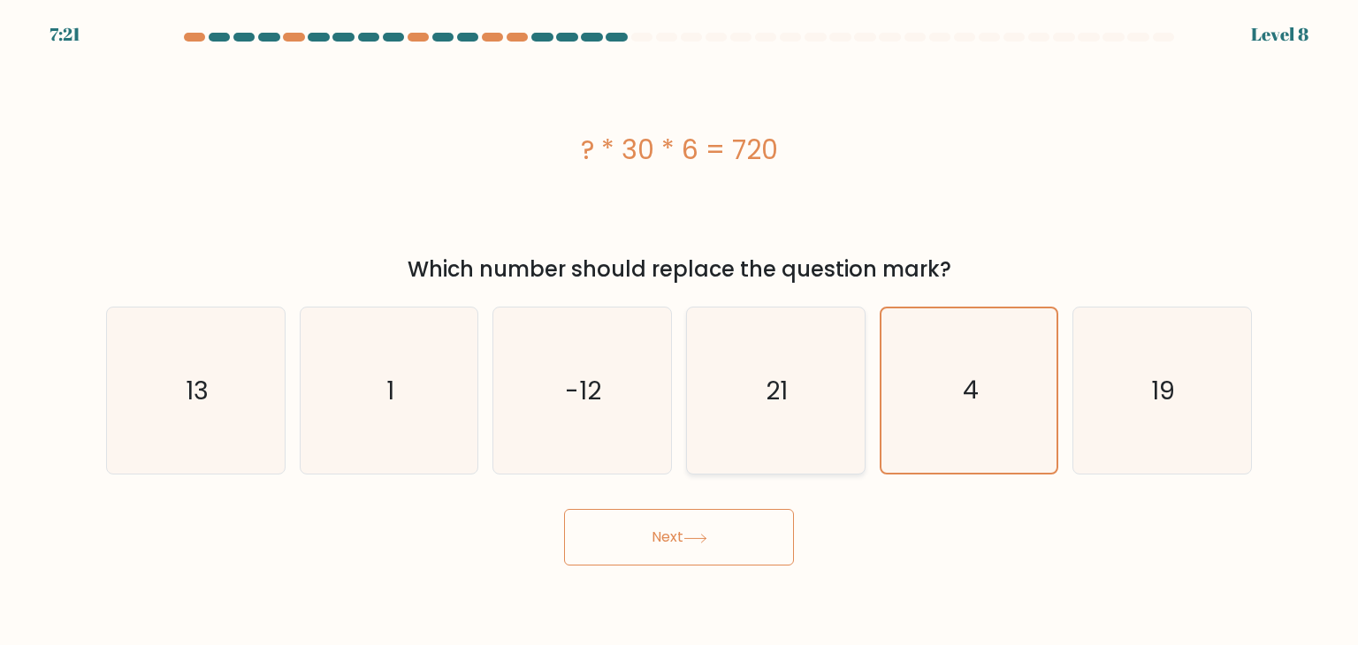
click at [761, 421] on icon "21" at bounding box center [775, 391] width 166 height 166
click at [680, 331] on input "d. 21" at bounding box center [679, 327] width 1 height 9
radio input "true"
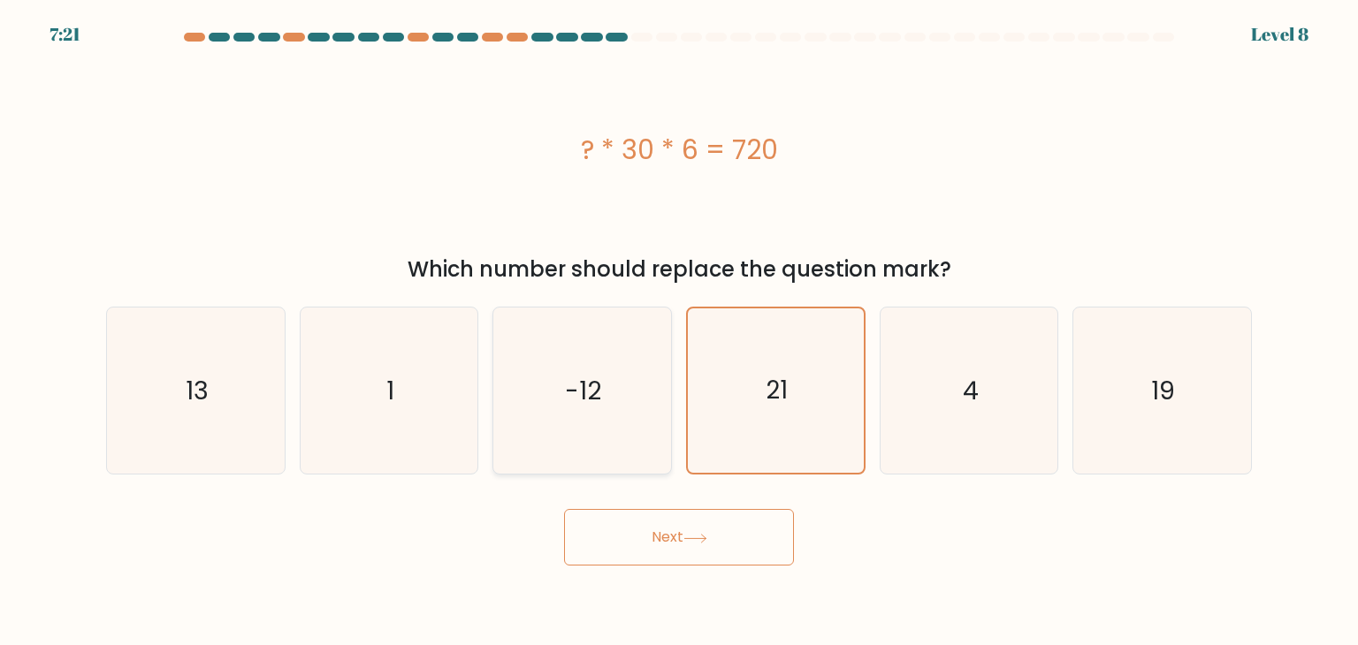
click at [543, 400] on icon "-12" at bounding box center [582, 391] width 166 height 166
click at [679, 331] on input "c. -12" at bounding box center [679, 327] width 1 height 9
radio input "true"
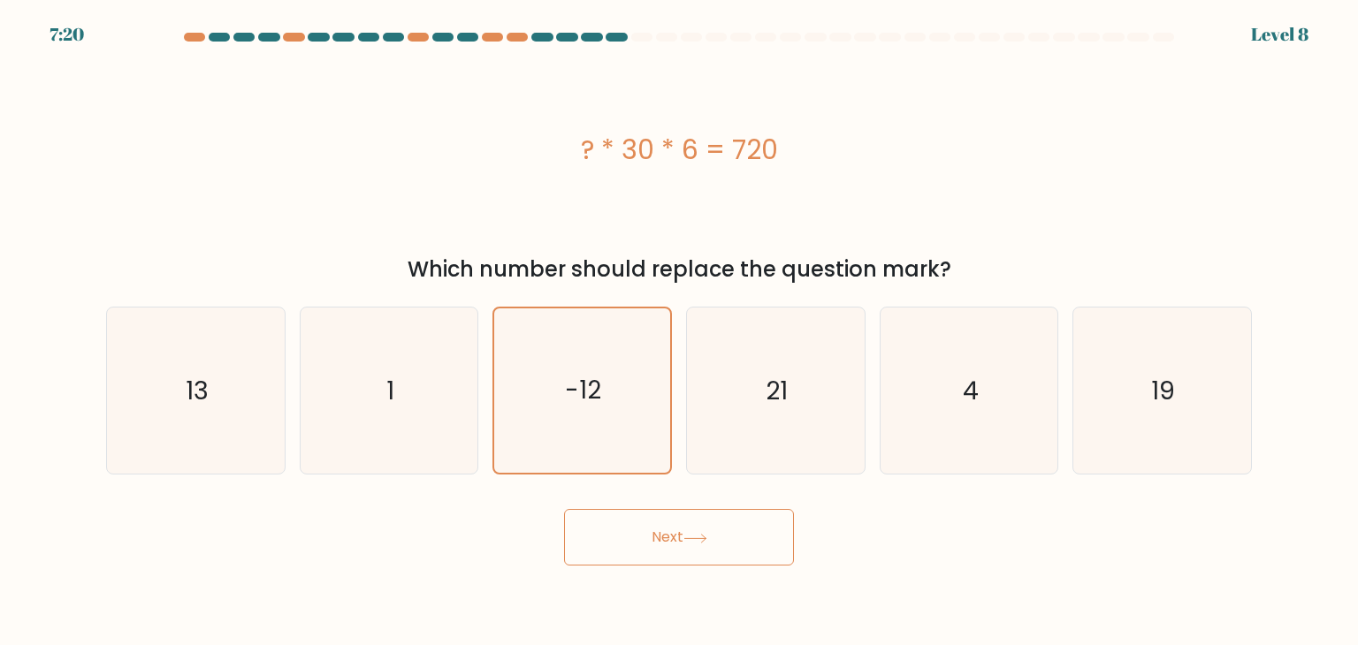
click at [696, 548] on button "Next" at bounding box center [679, 537] width 230 height 57
click at [956, 407] on icon "4" at bounding box center [969, 391] width 166 height 166
click at [680, 331] on input "e. 4" at bounding box center [679, 327] width 1 height 9
radio input "true"
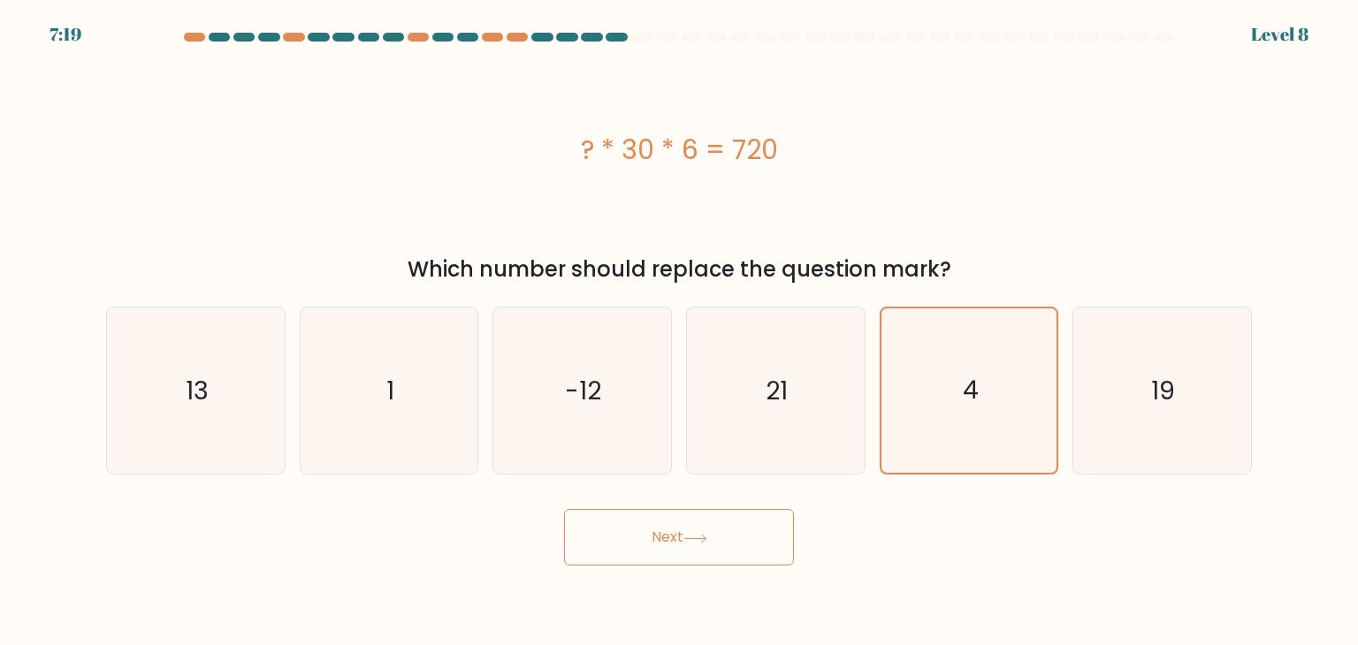
click at [661, 567] on body "7:19 Level 8 a." at bounding box center [679, 322] width 1358 height 645
click at [713, 545] on button "Next" at bounding box center [679, 537] width 230 height 57
click at [714, 545] on button "Next" at bounding box center [679, 537] width 230 height 57
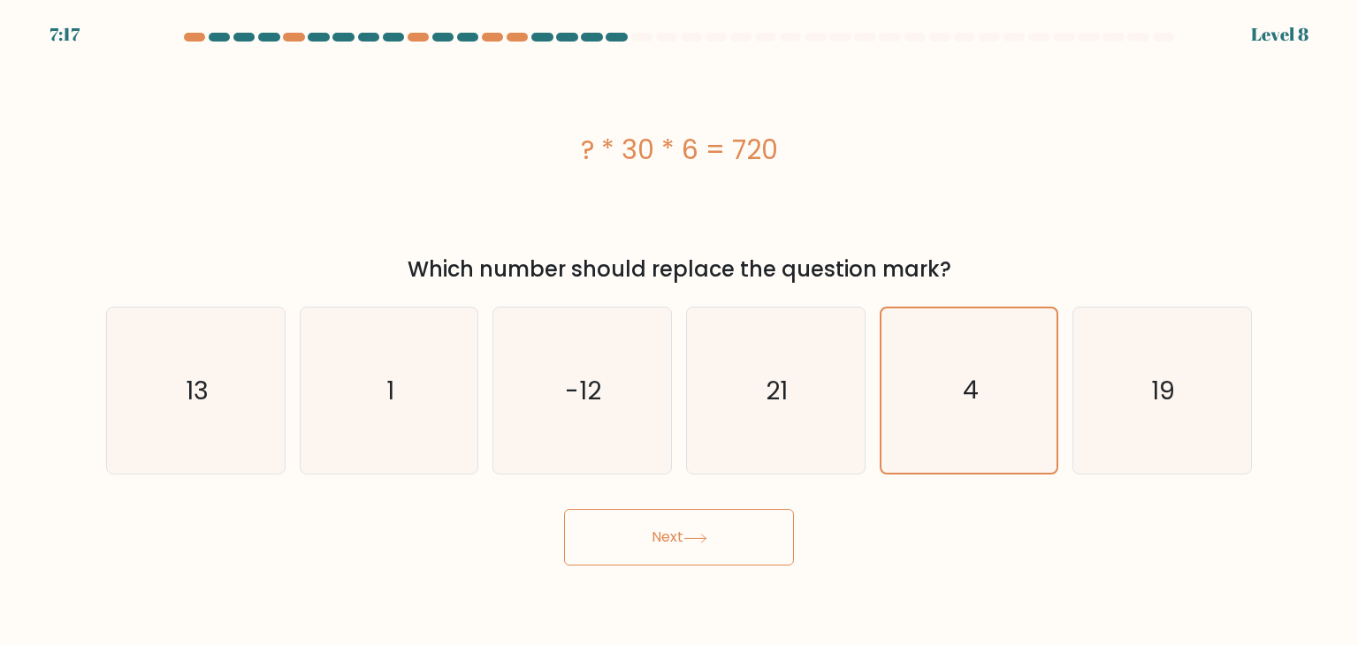
click at [714, 545] on button "Next" at bounding box center [679, 537] width 230 height 57
click at [715, 547] on button "Next" at bounding box center [679, 537] width 230 height 57
click at [715, 544] on button "Next" at bounding box center [679, 537] width 230 height 57
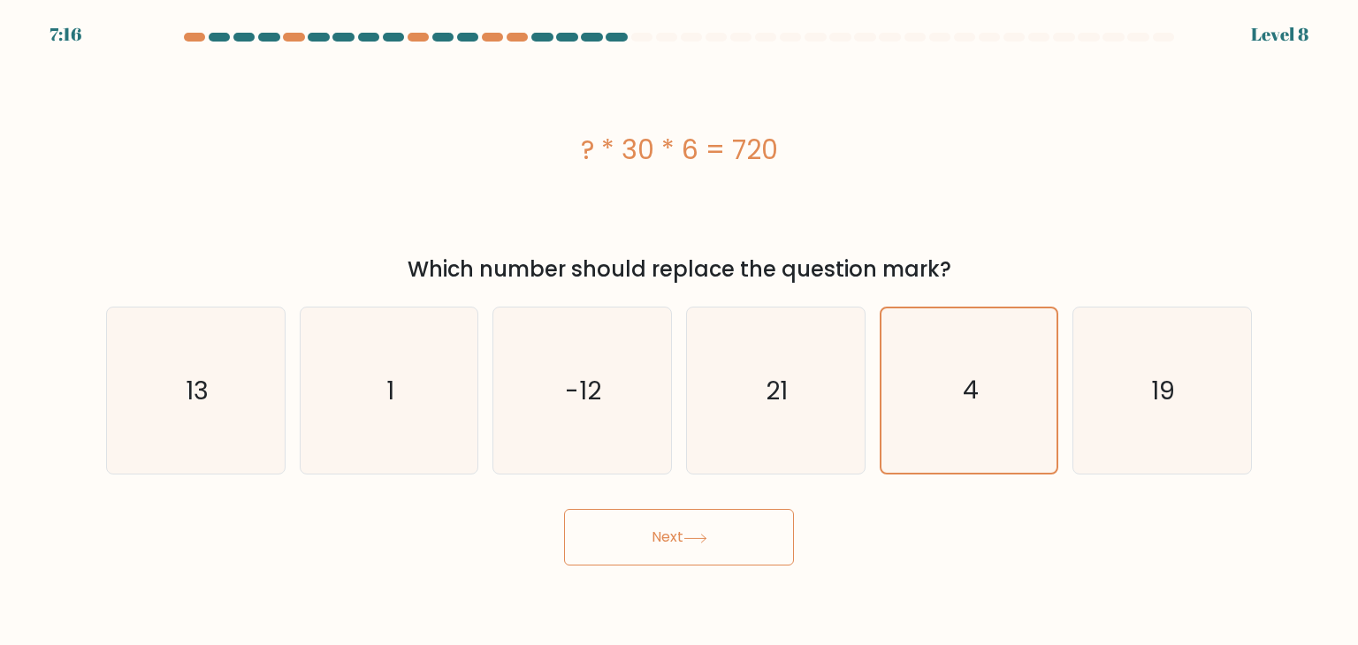
click at [715, 544] on button "Next" at bounding box center [679, 537] width 230 height 57
click at [717, 544] on button "Next" at bounding box center [679, 537] width 230 height 57
click at [719, 542] on button "Next" at bounding box center [679, 537] width 230 height 57
click at [720, 542] on button "Next" at bounding box center [679, 537] width 230 height 57
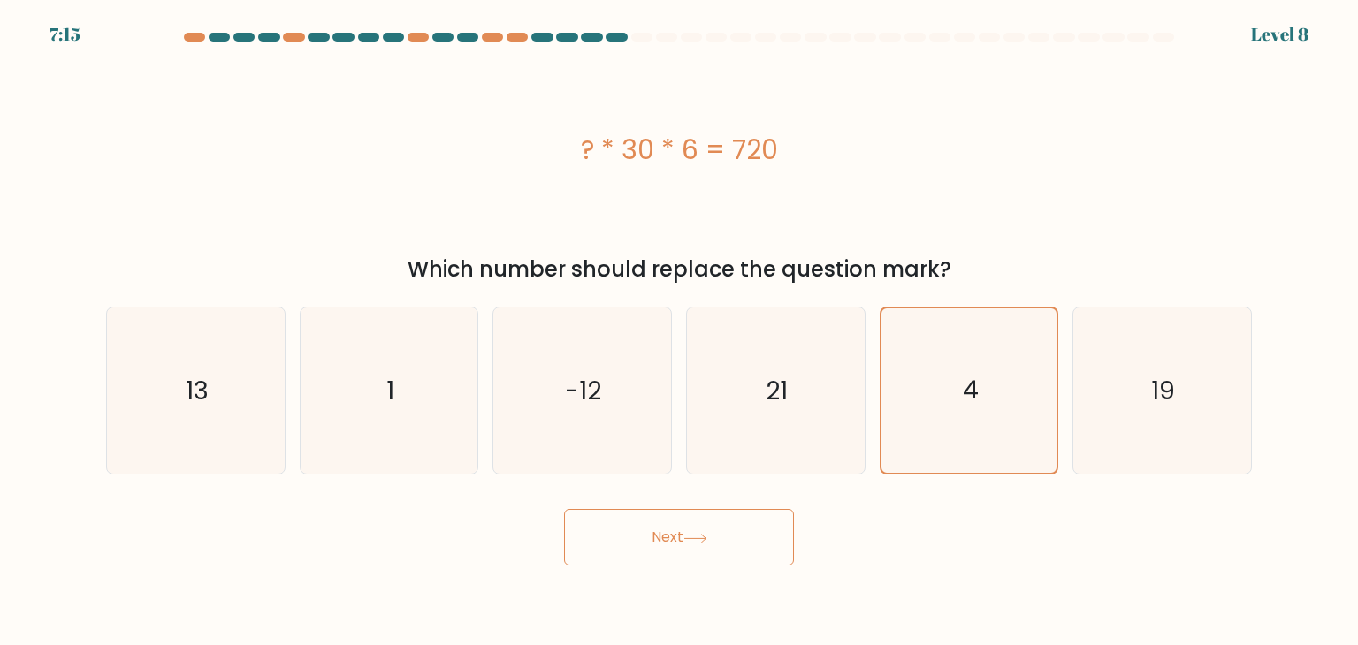
click at [720, 542] on button "Next" at bounding box center [679, 537] width 230 height 57
click at [721, 544] on button "Next" at bounding box center [679, 537] width 230 height 57
click at [722, 544] on button "Next" at bounding box center [679, 537] width 230 height 57
click at [725, 547] on button "Next" at bounding box center [679, 537] width 230 height 57
click at [726, 549] on button "Next" at bounding box center [679, 537] width 230 height 57
